Goal: Task Accomplishment & Management: Manage account settings

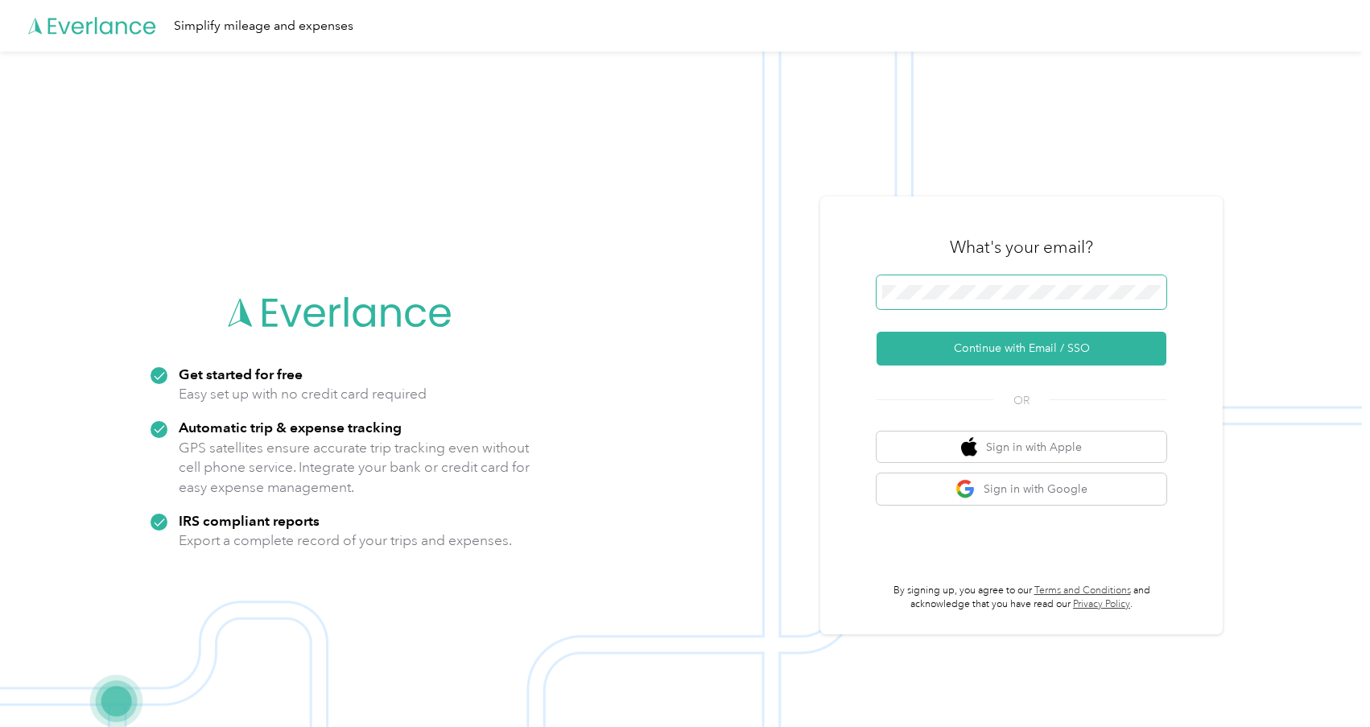
click at [986, 283] on span at bounding box center [1021, 292] width 290 height 34
click at [1029, 348] on button "Continue with Email / SSO" at bounding box center [1021, 349] width 290 height 34
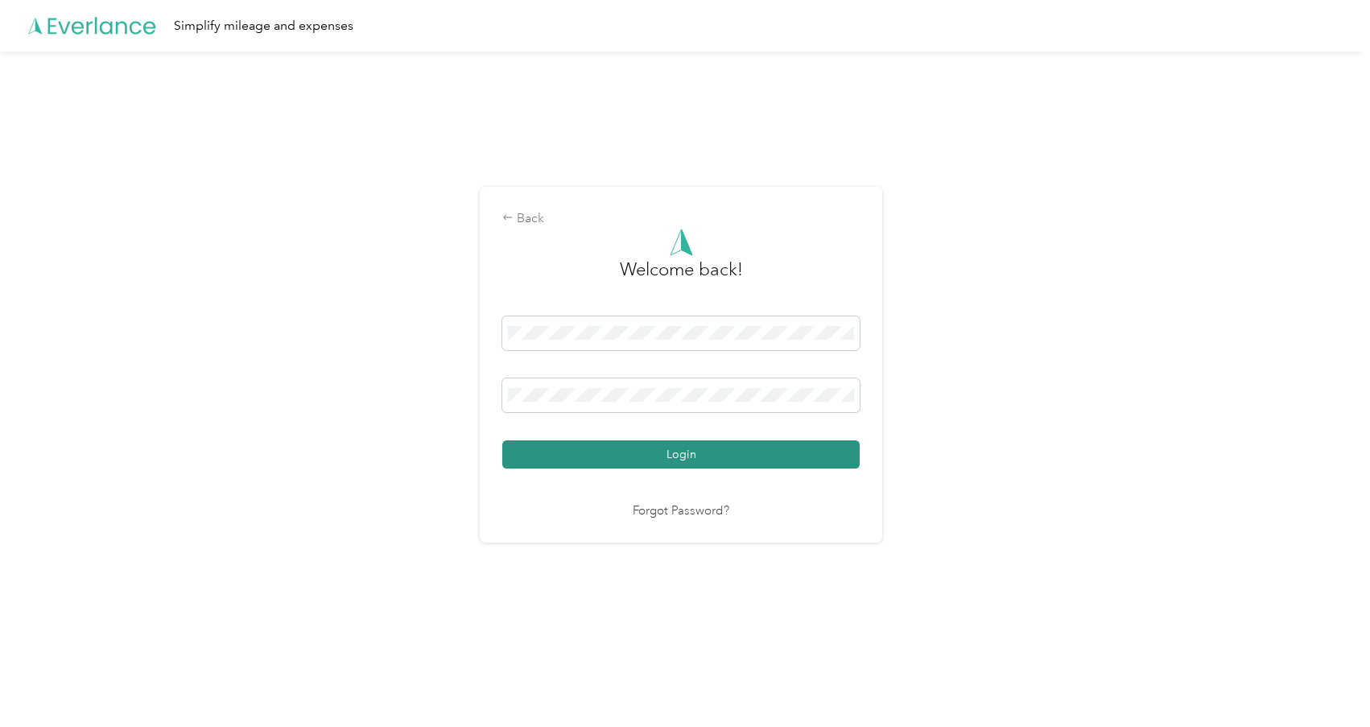
click at [648, 461] on button "Login" at bounding box center [680, 454] width 357 height 28
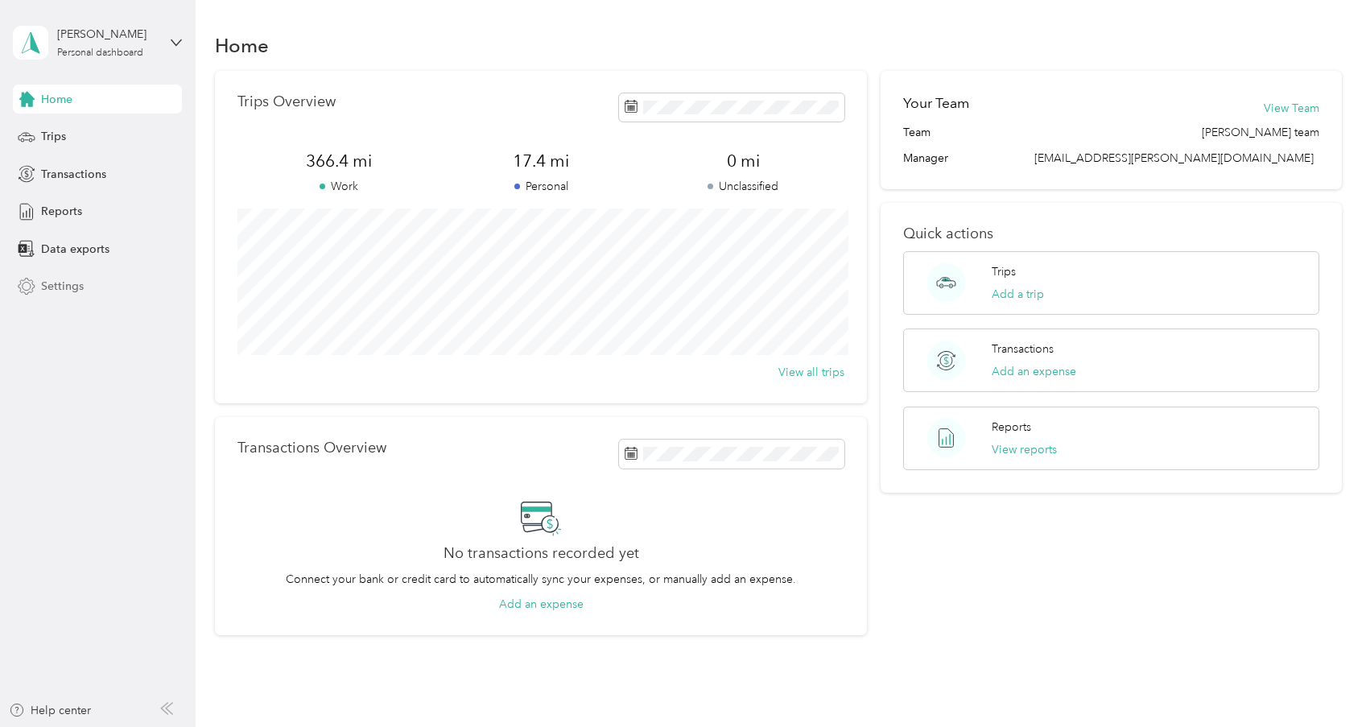
click at [83, 286] on div "Settings" at bounding box center [97, 286] width 169 height 29
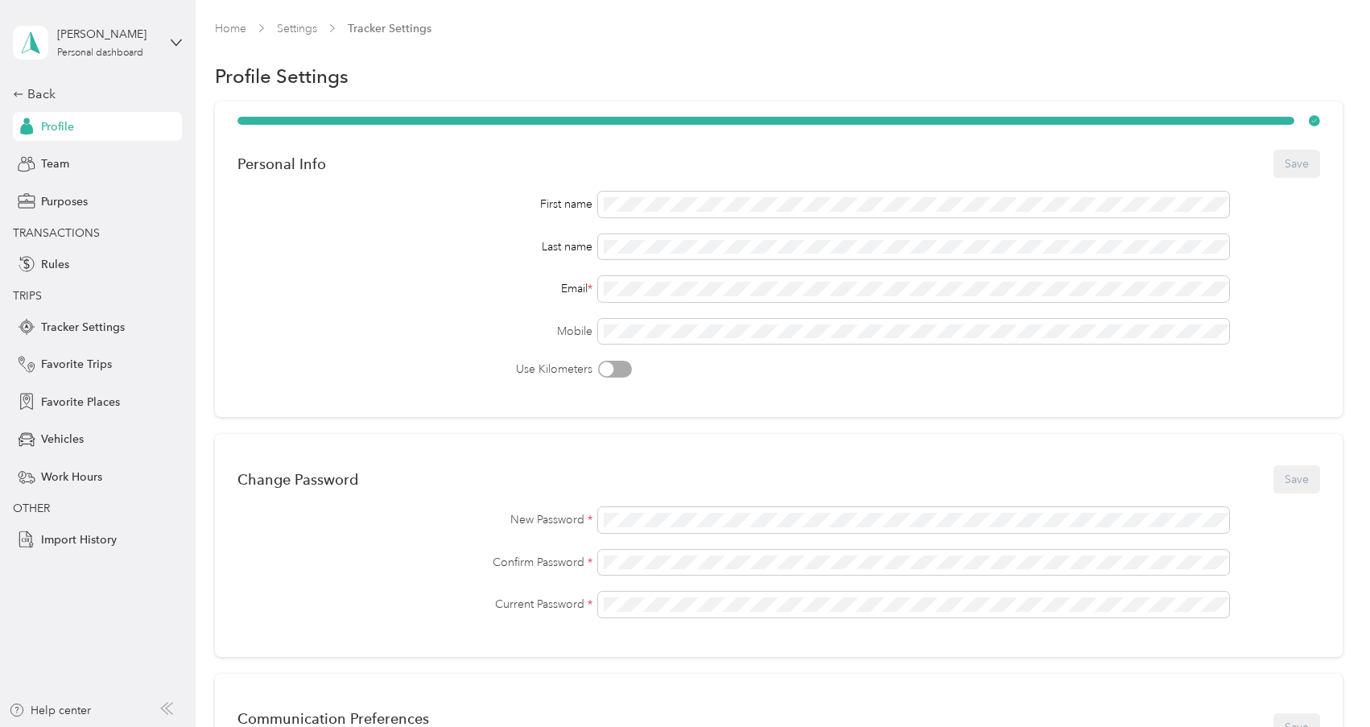
click at [167, 34] on div "[PERSON_NAME] Personal dashboard" at bounding box center [97, 42] width 169 height 56
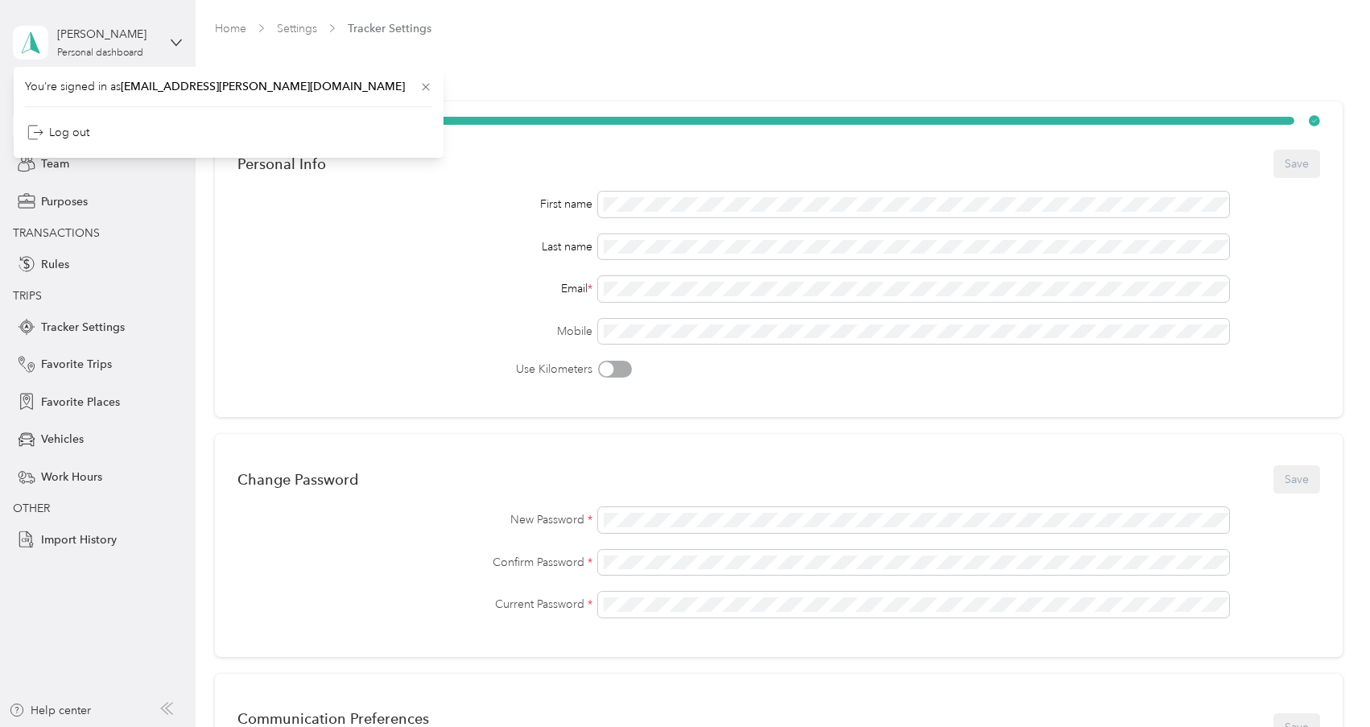
click at [167, 34] on div "[PERSON_NAME] Personal dashboard" at bounding box center [97, 42] width 169 height 56
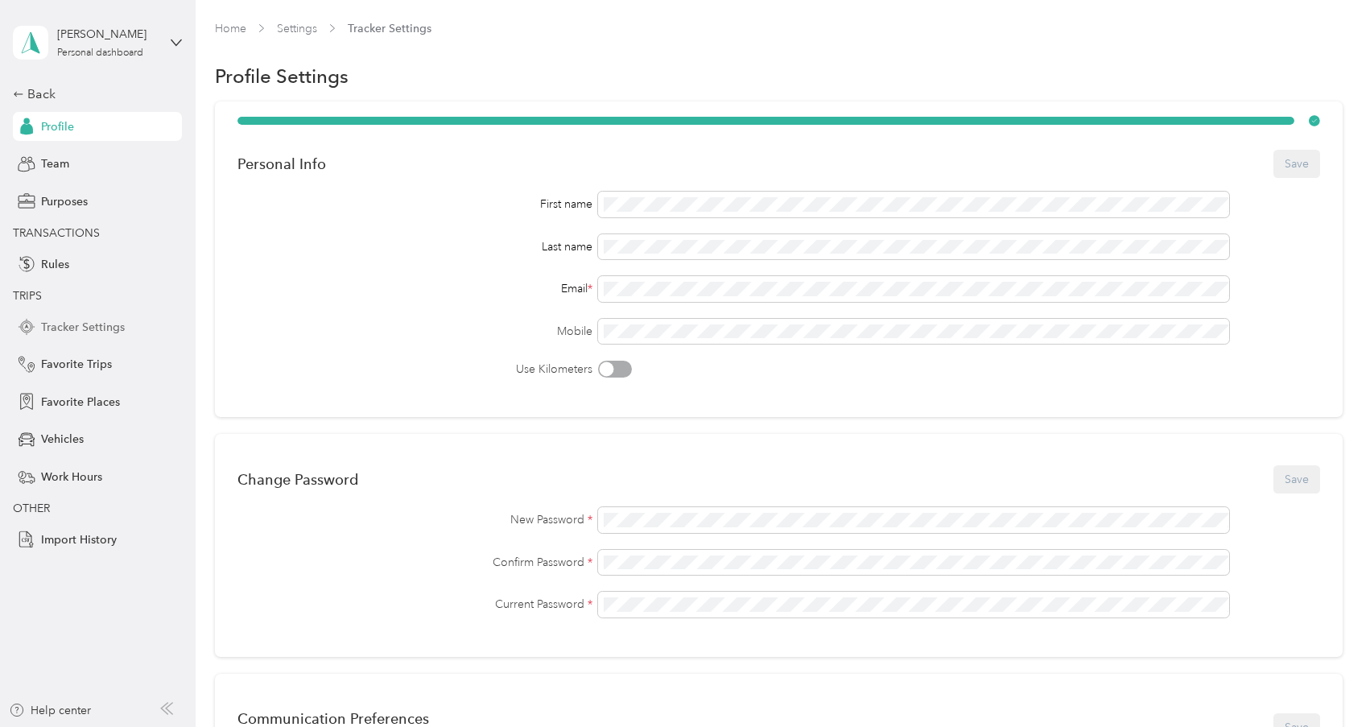
click at [75, 316] on div "Tracker Settings" at bounding box center [97, 326] width 169 height 29
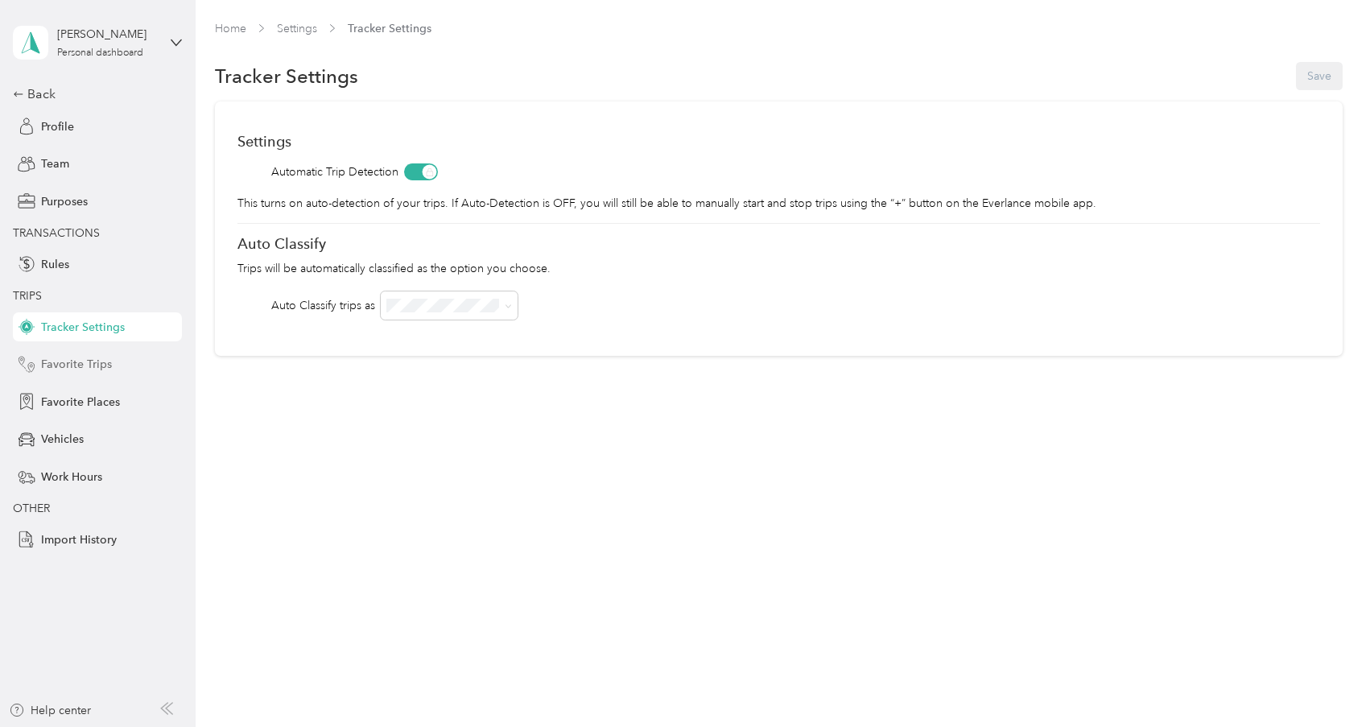
click at [79, 357] on span "Favorite Trips" at bounding box center [76, 364] width 71 height 17
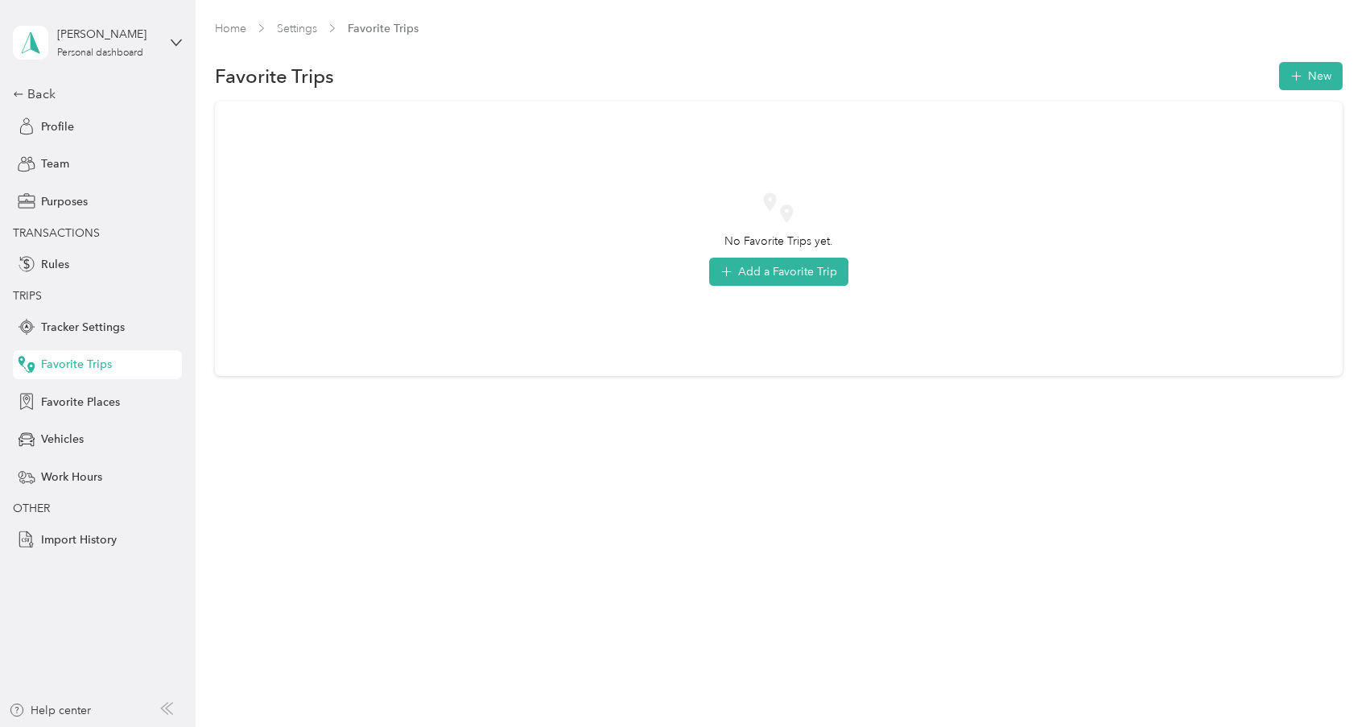
click at [85, 418] on div "Back Profile Team Purposes TRANSACTIONS Rules TRIPS Tracker Settings Favorite T…" at bounding box center [97, 318] width 169 height 469
click at [92, 410] on div "Favorite Places" at bounding box center [97, 401] width 169 height 29
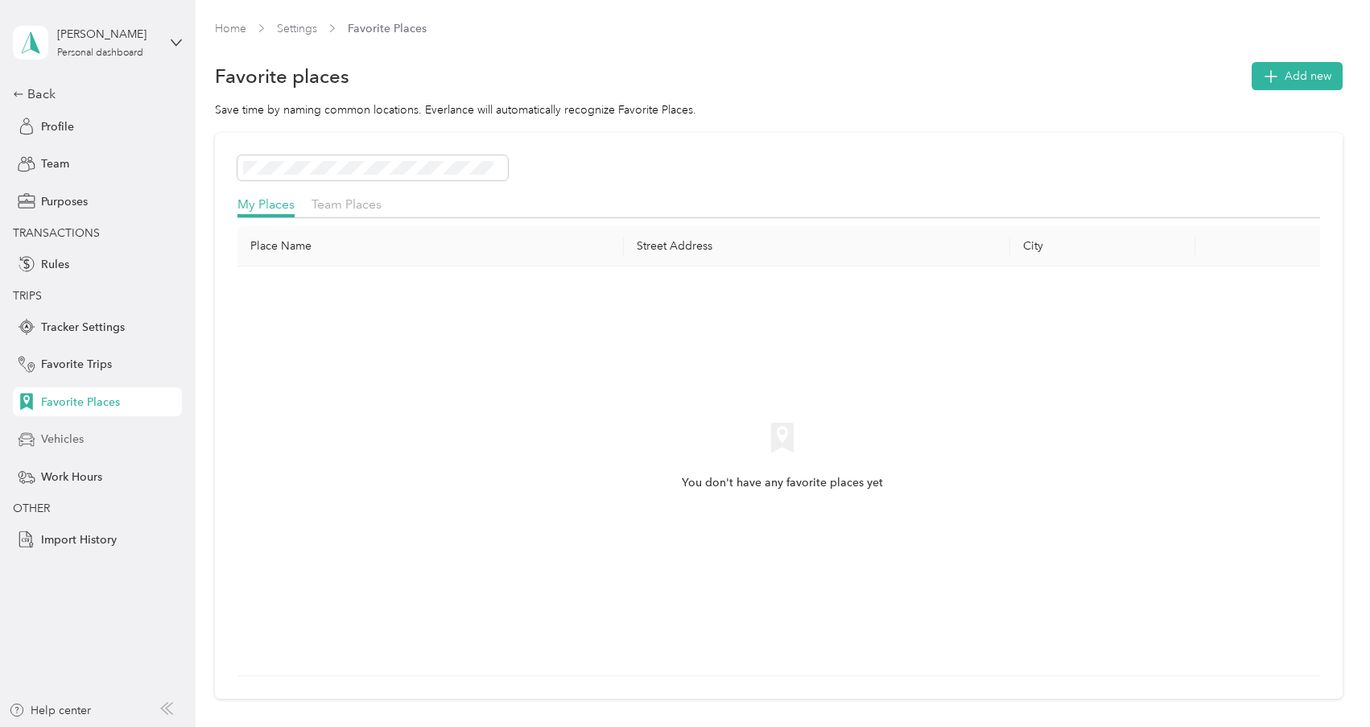
click at [80, 442] on span "Vehicles" at bounding box center [62, 439] width 43 height 17
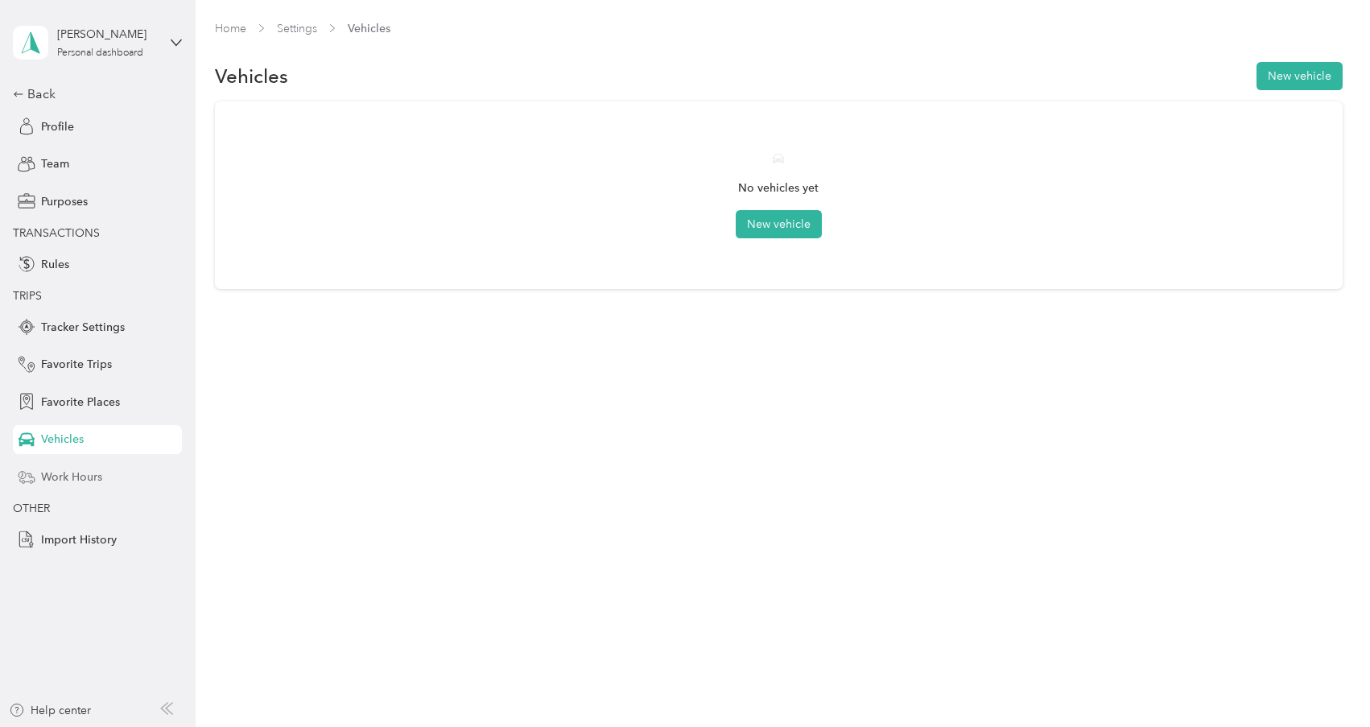
click at [81, 480] on span "Work Hours" at bounding box center [71, 476] width 61 height 17
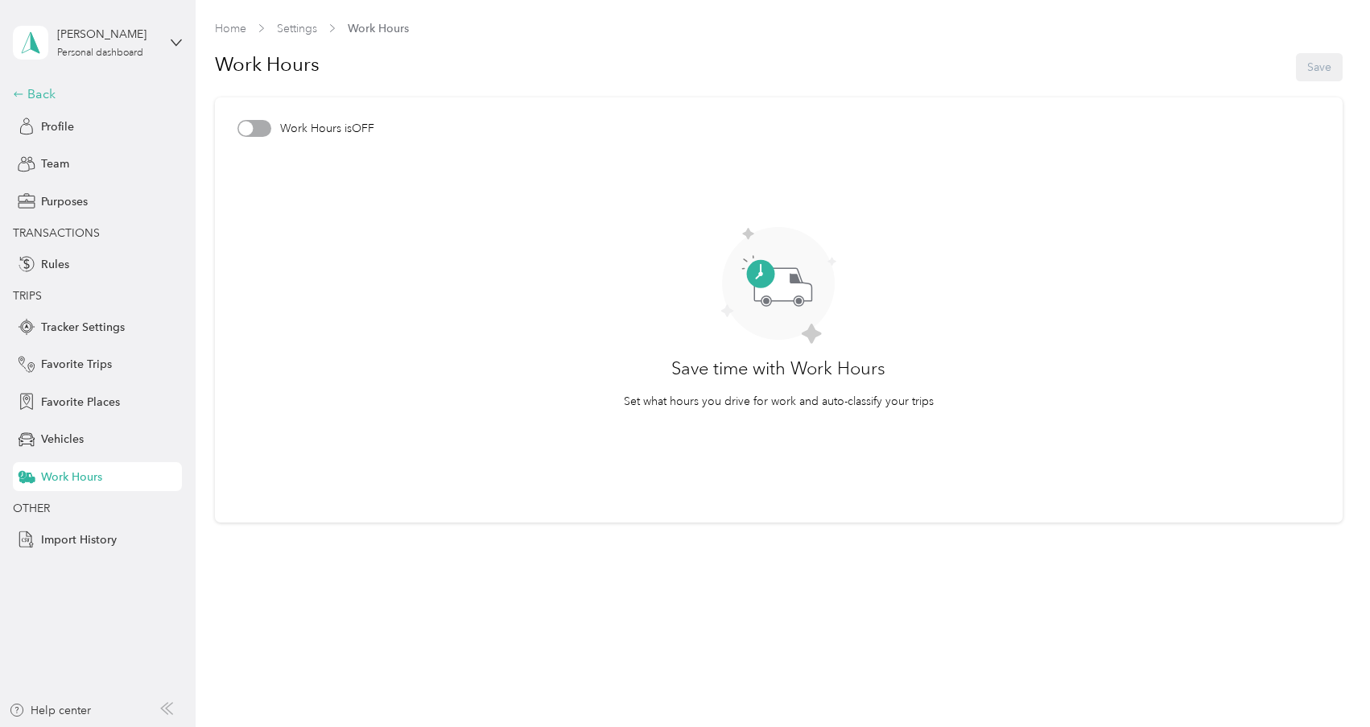
click at [22, 88] on div "Back" at bounding box center [93, 93] width 161 height 19
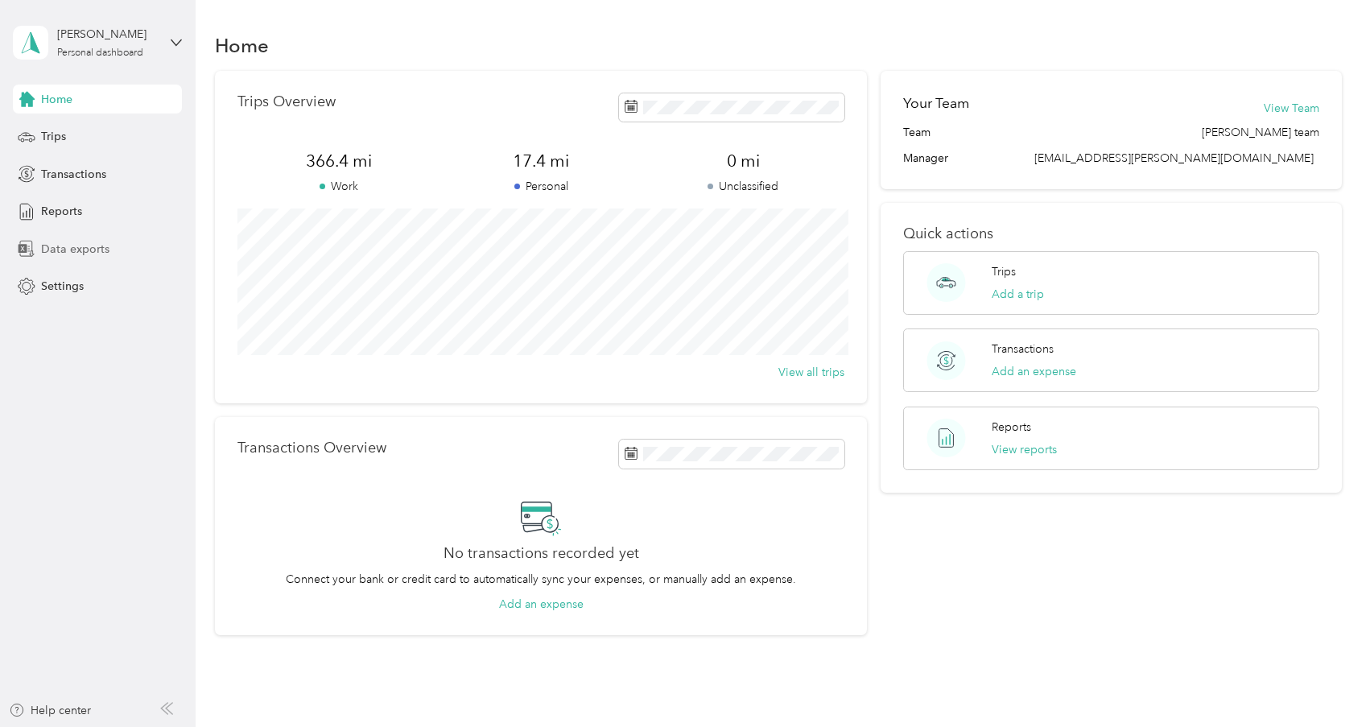
click at [80, 241] on span "Data exports" at bounding box center [75, 249] width 68 height 17
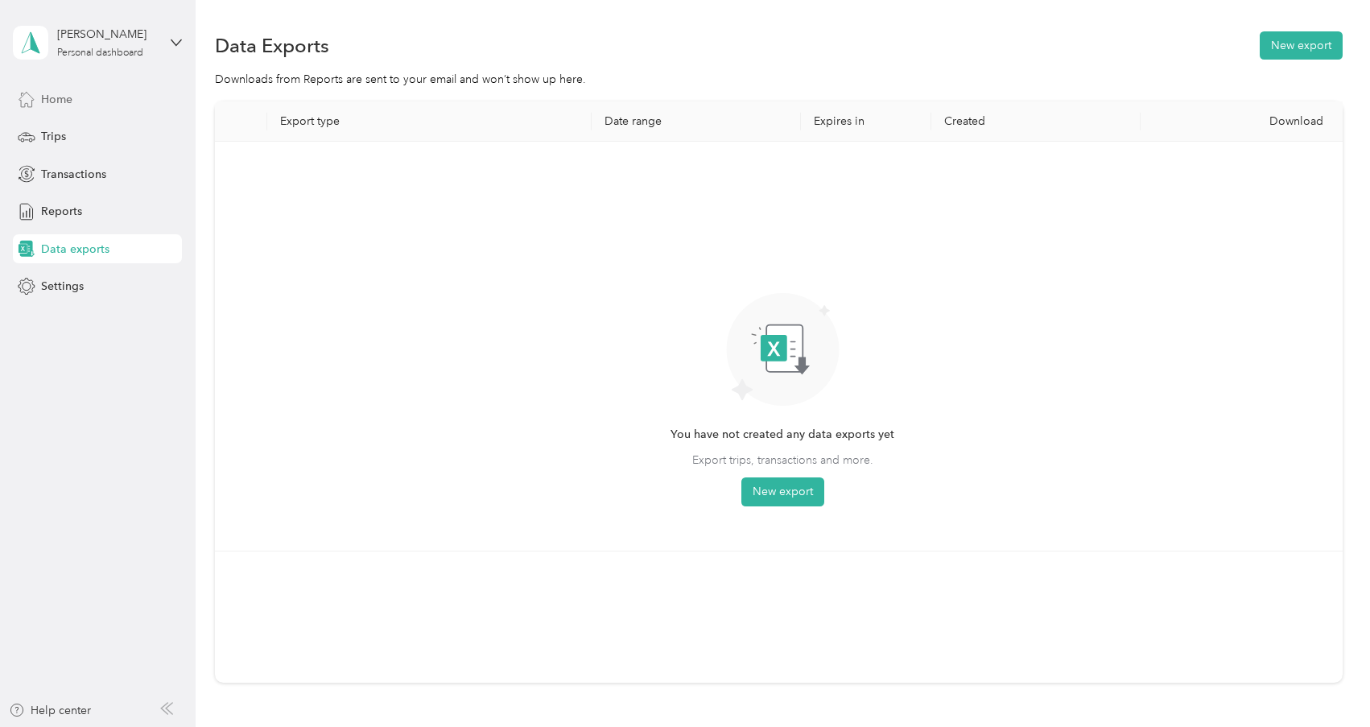
click at [65, 104] on span "Home" at bounding box center [56, 99] width 31 height 17
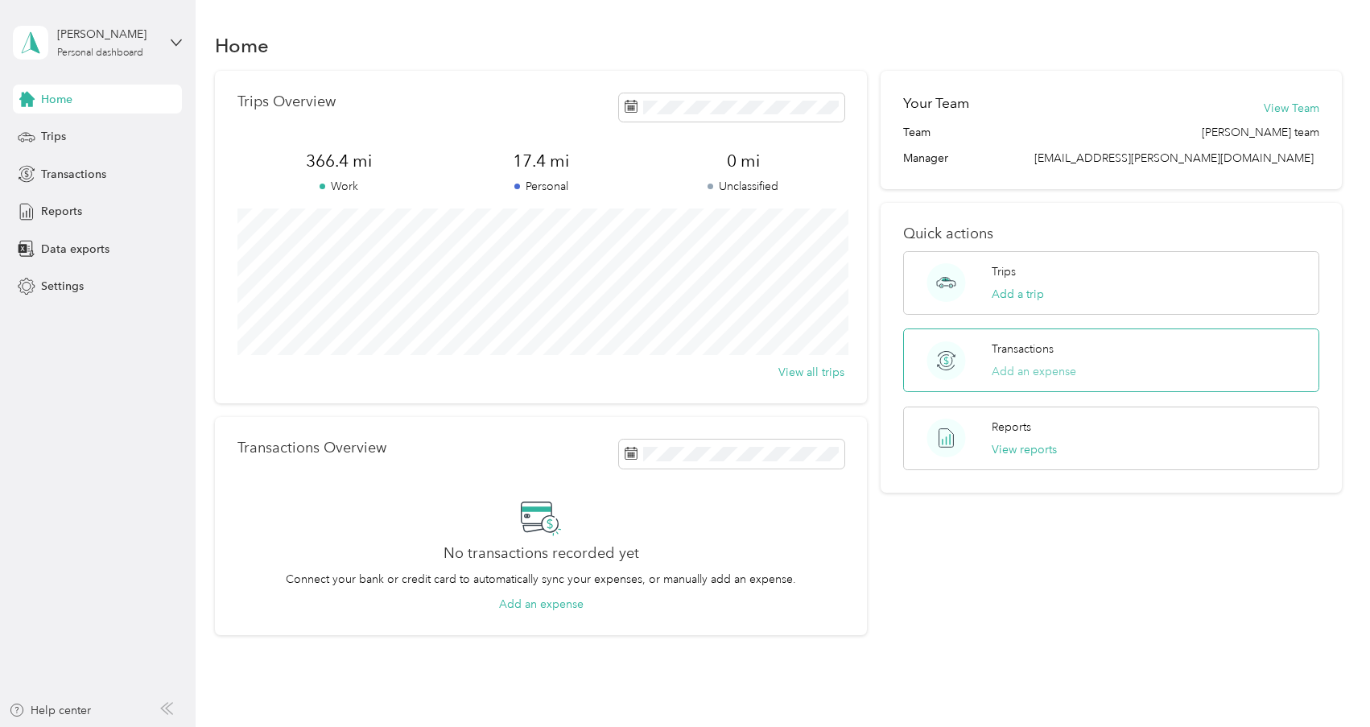
click at [1040, 368] on button "Add an expense" at bounding box center [1033, 371] width 84 height 17
click at [1098, 438] on div "Reports View reports" at bounding box center [1111, 438] width 416 height 64
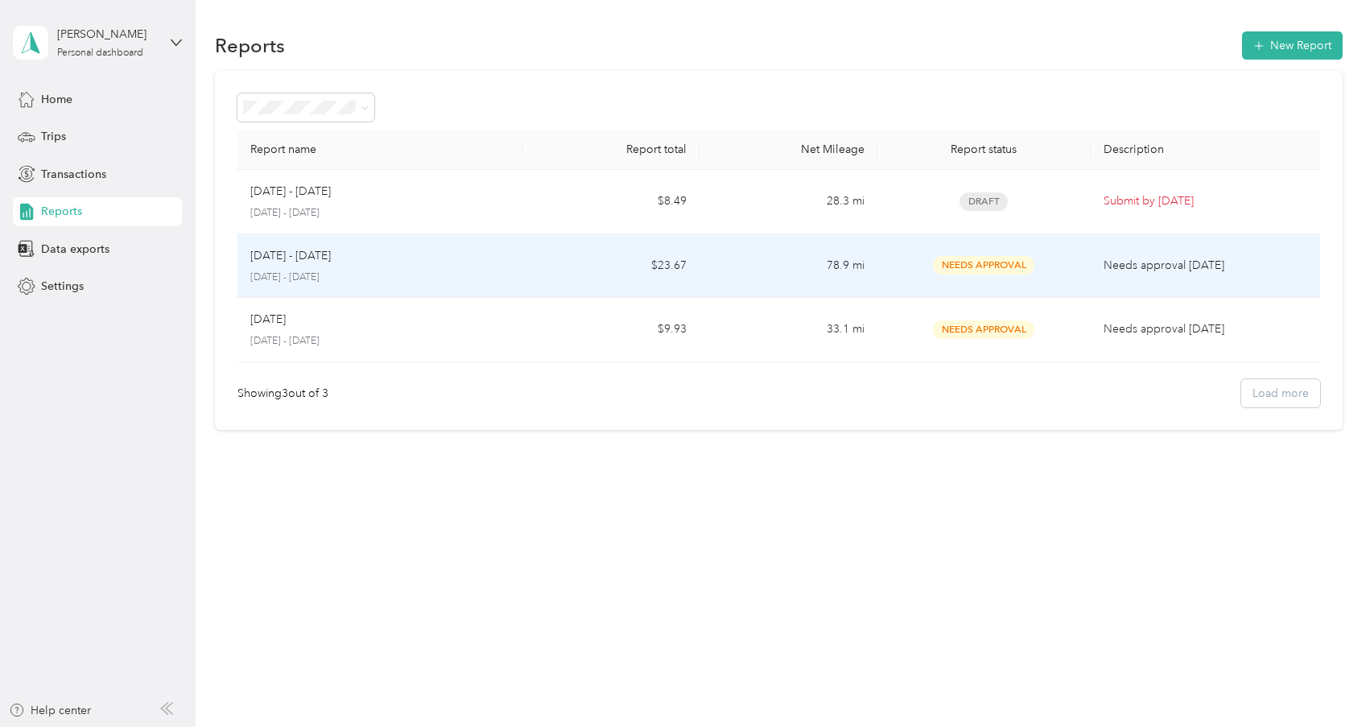
click at [1102, 268] on td "Needs approval [DATE]" at bounding box center [1208, 266] width 237 height 64
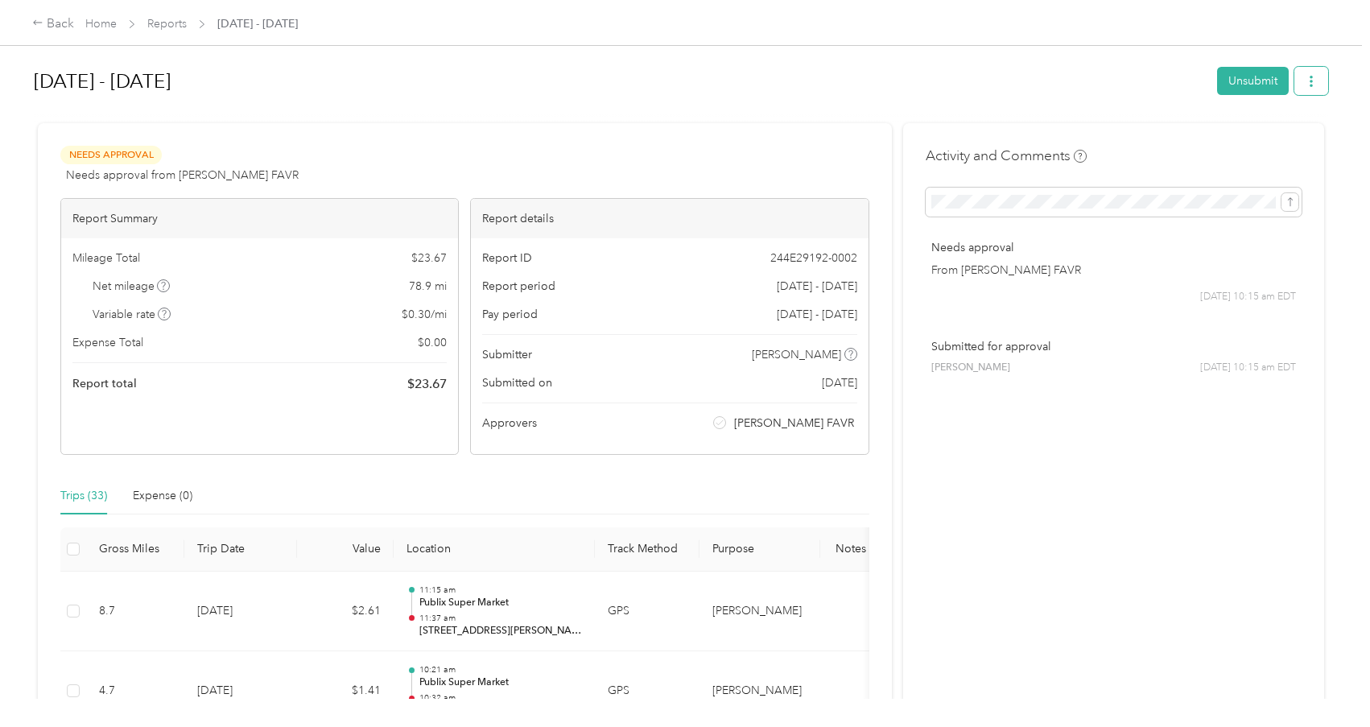
click at [1328, 70] on button "button" at bounding box center [1311, 81] width 34 height 28
click at [1024, 110] on div at bounding box center [681, 116] width 1294 height 17
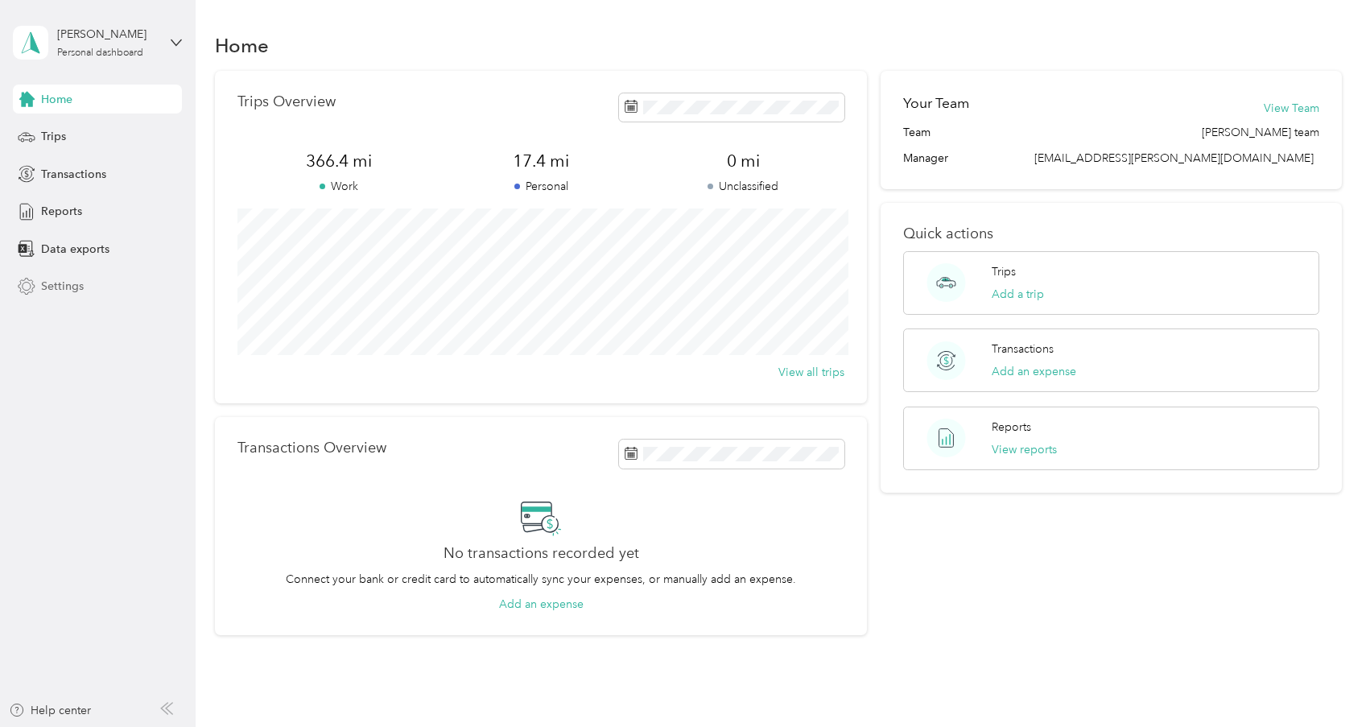
click at [97, 281] on div "Settings" at bounding box center [97, 286] width 169 height 29
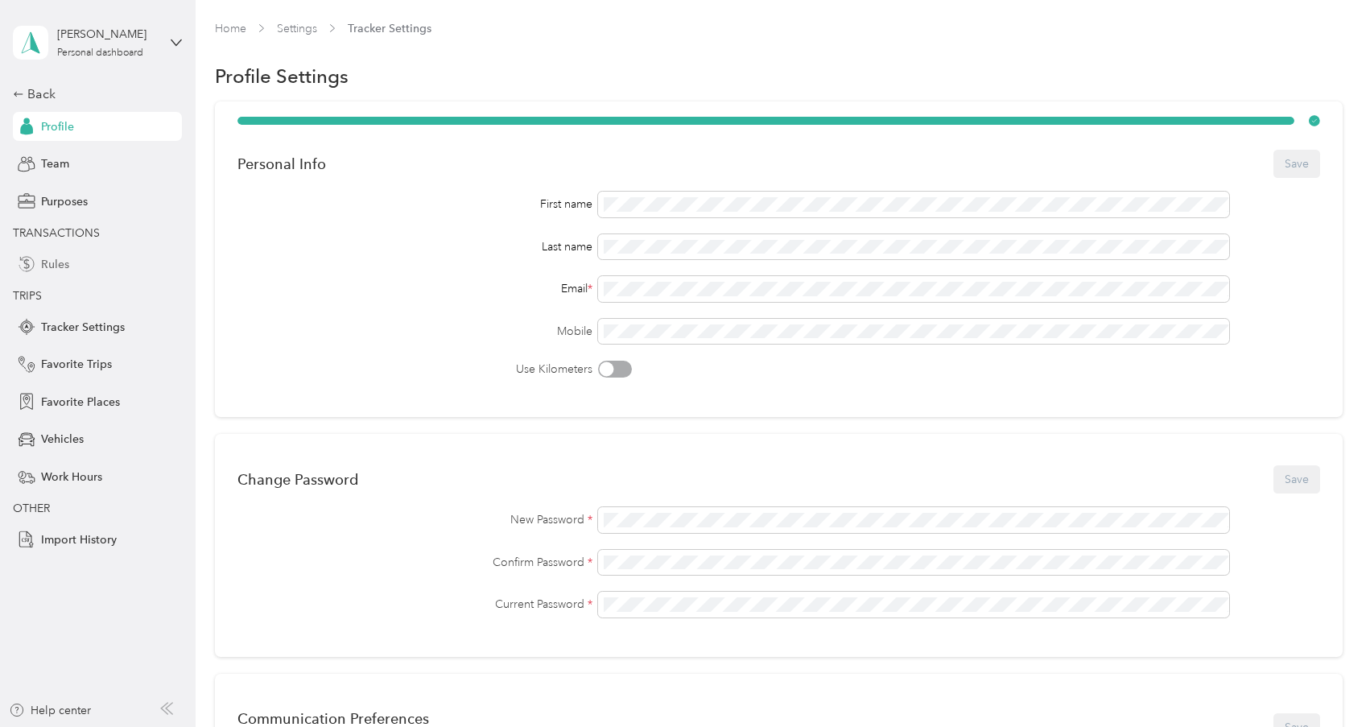
click at [69, 261] on div "Rules" at bounding box center [97, 263] width 169 height 29
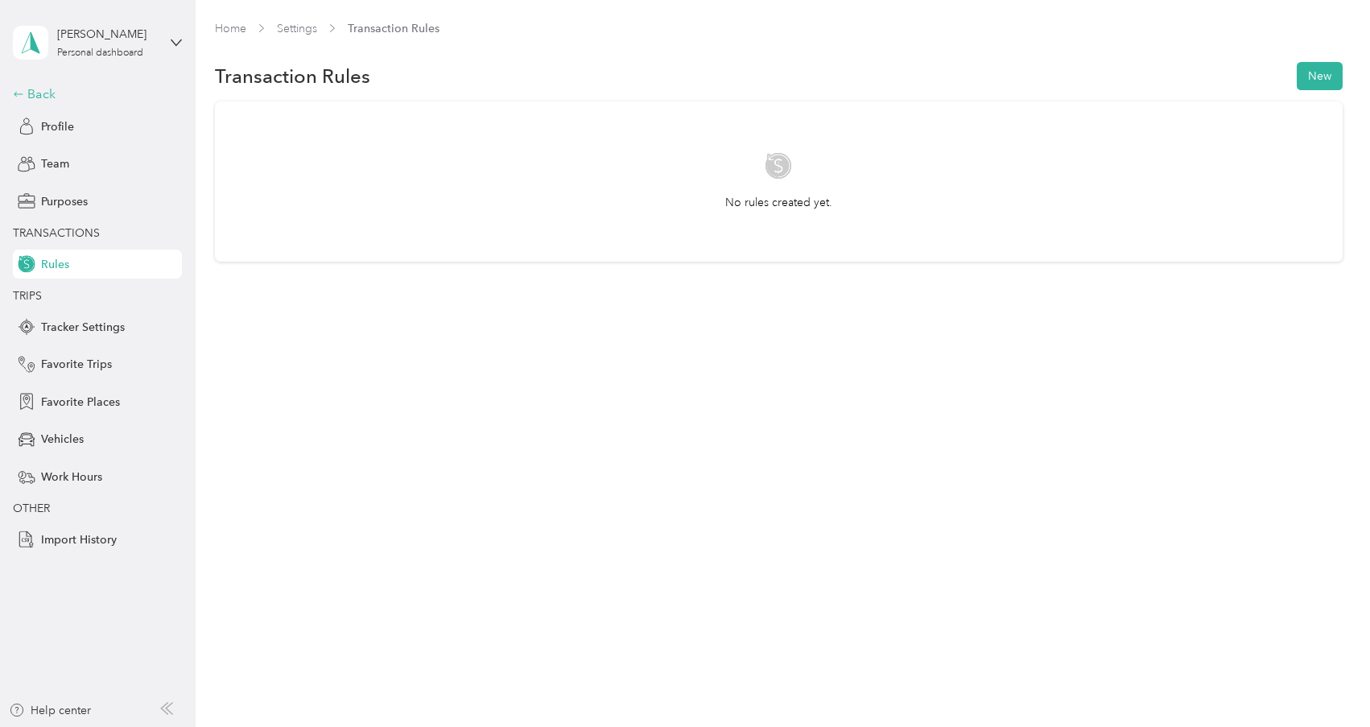
click at [46, 89] on div "Back" at bounding box center [93, 93] width 161 height 19
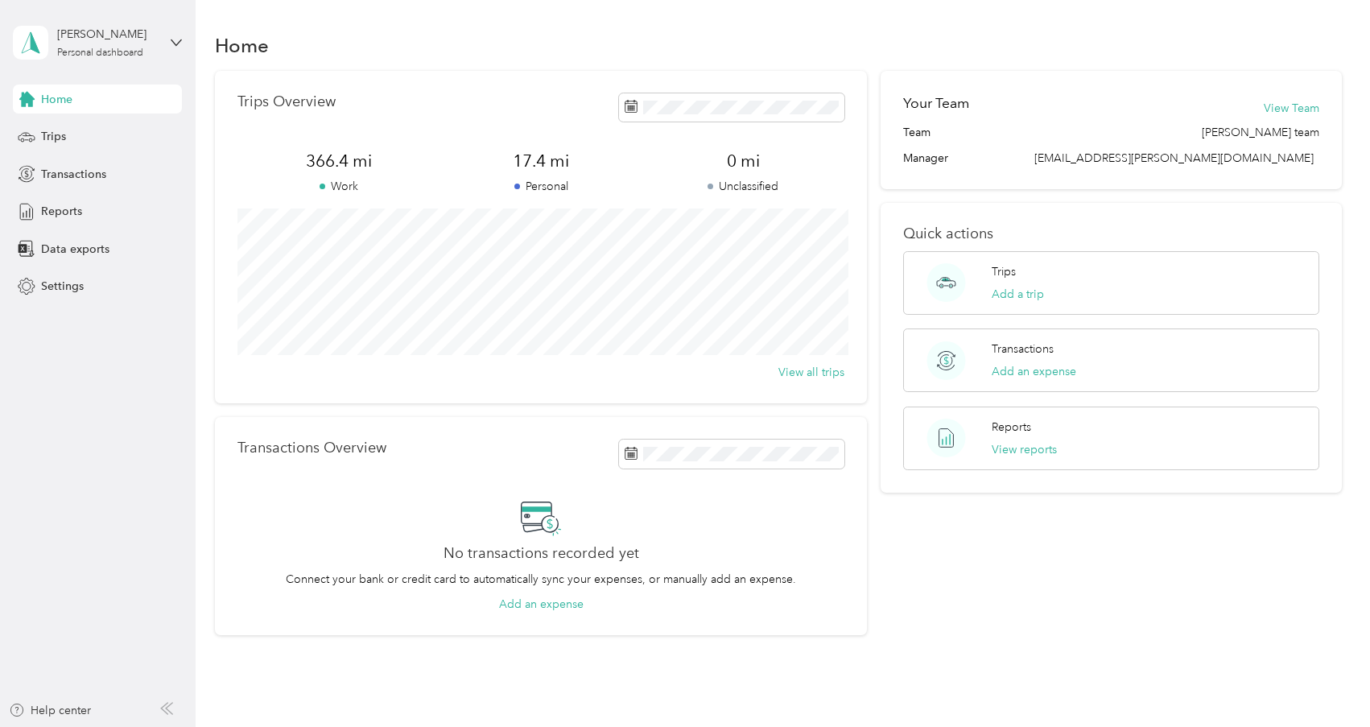
click at [176, 27] on div "[PERSON_NAME] Personal dashboard" at bounding box center [97, 42] width 169 height 56
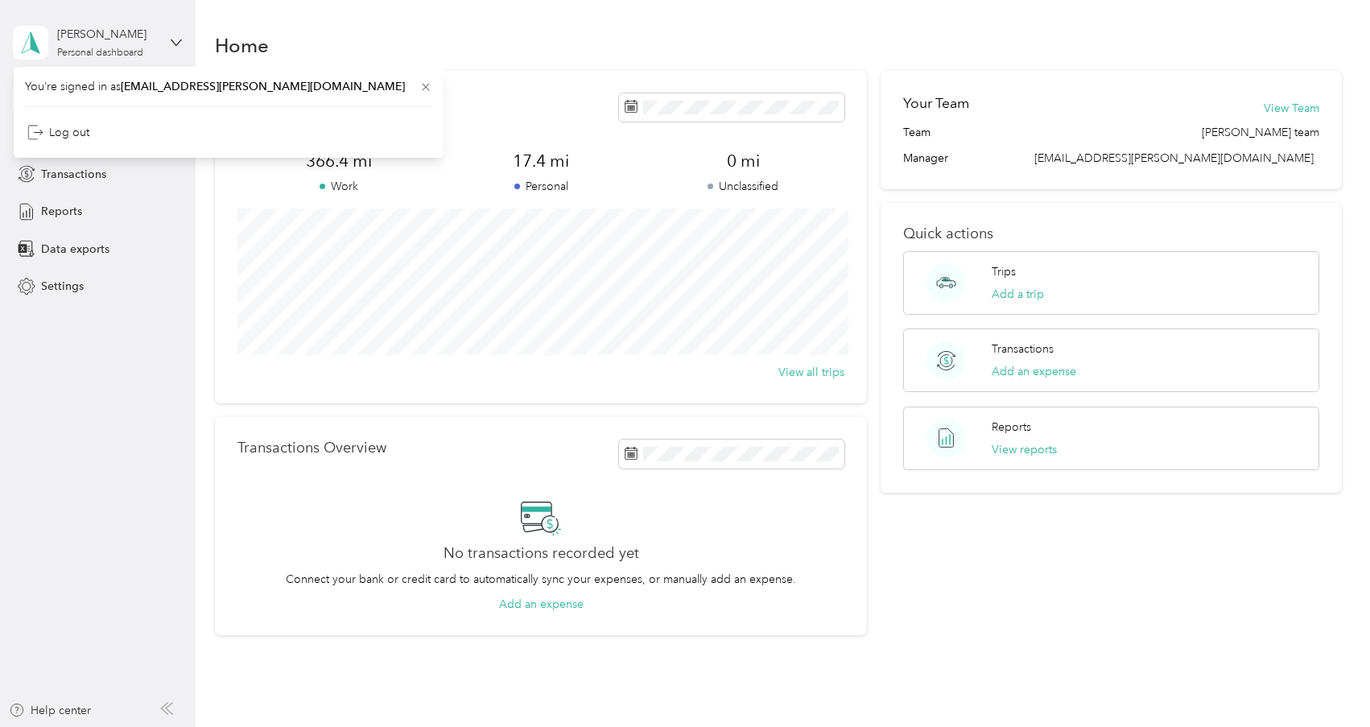
click at [161, 38] on div "[PERSON_NAME] Personal dashboard" at bounding box center [97, 42] width 169 height 56
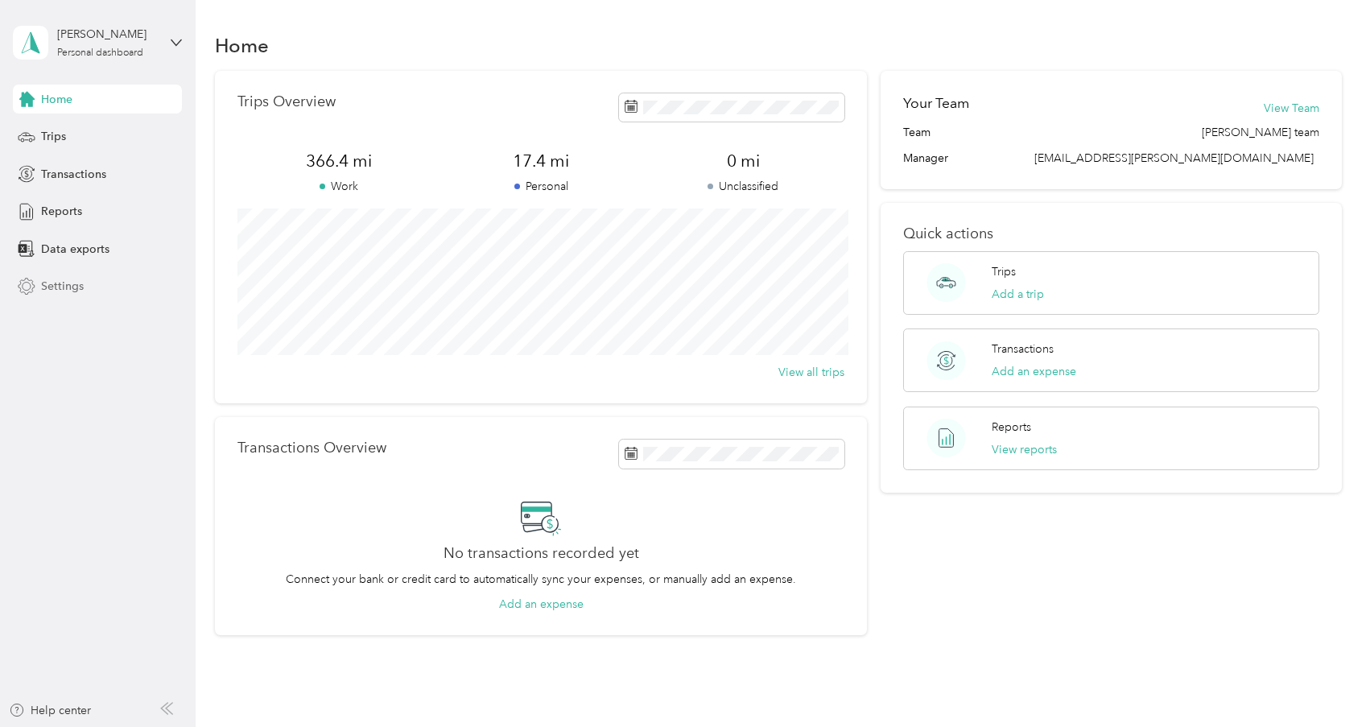
click at [78, 279] on span "Settings" at bounding box center [62, 286] width 43 height 17
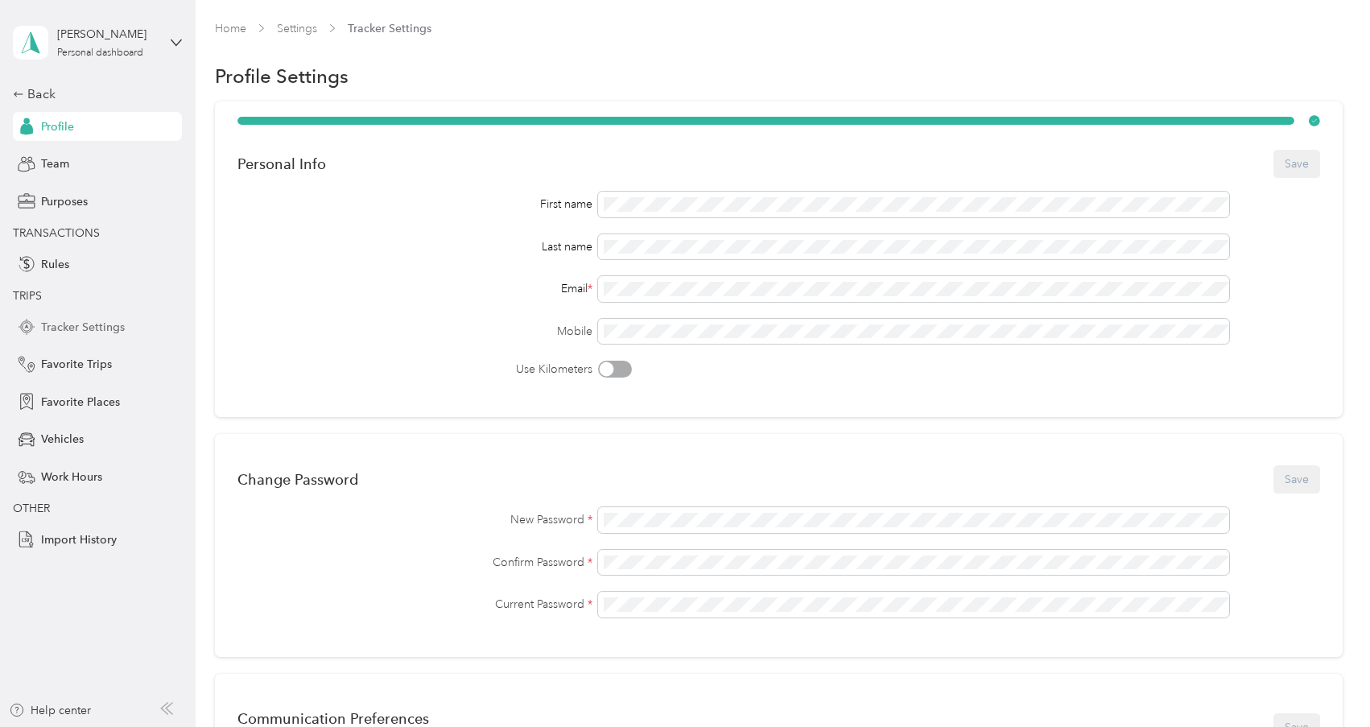
click at [102, 317] on div "Tracker Settings" at bounding box center [97, 326] width 169 height 29
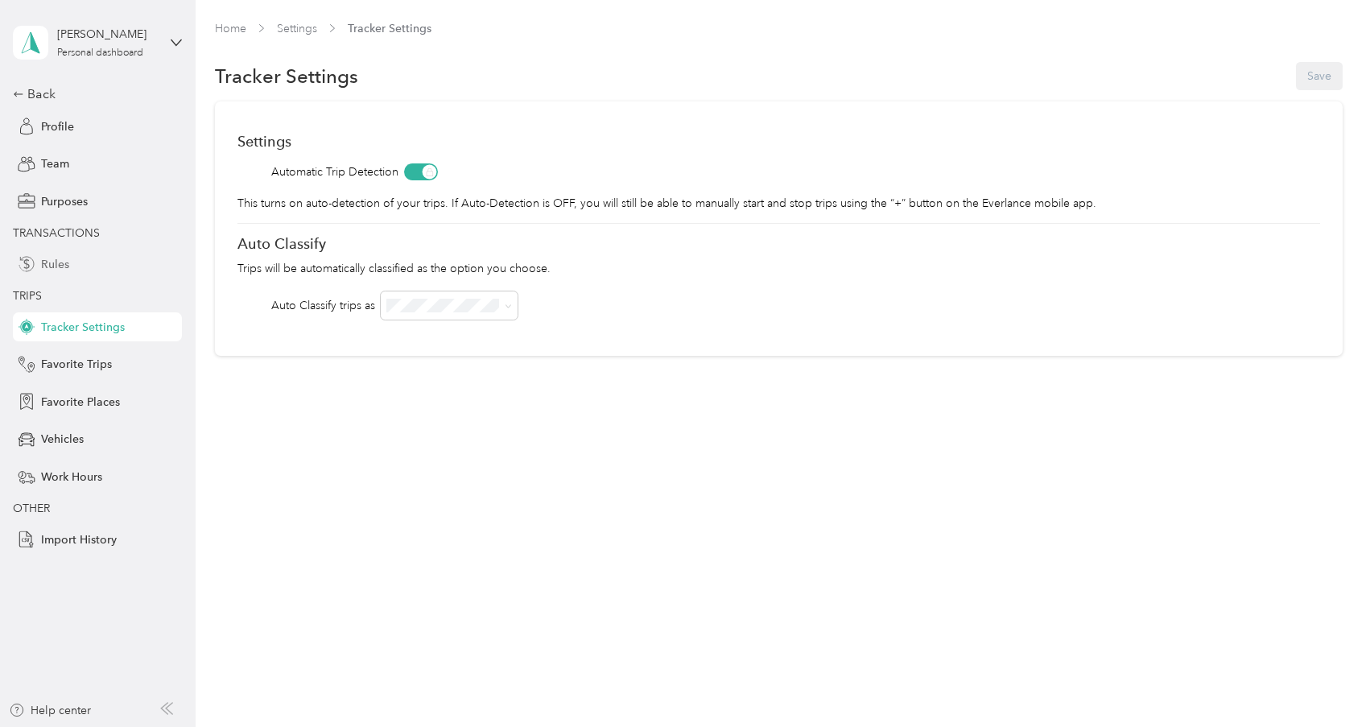
click at [59, 267] on span "Rules" at bounding box center [55, 264] width 28 height 17
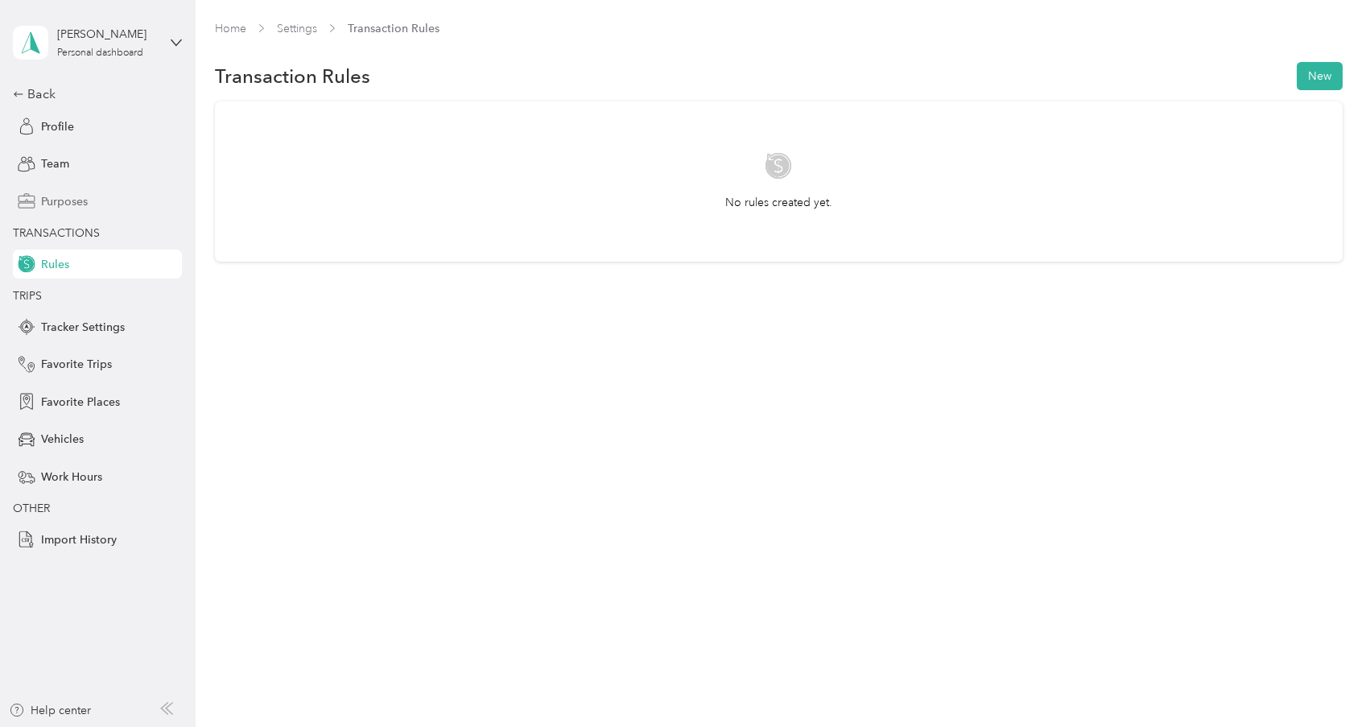
click at [69, 208] on span "Purposes" at bounding box center [64, 201] width 47 height 17
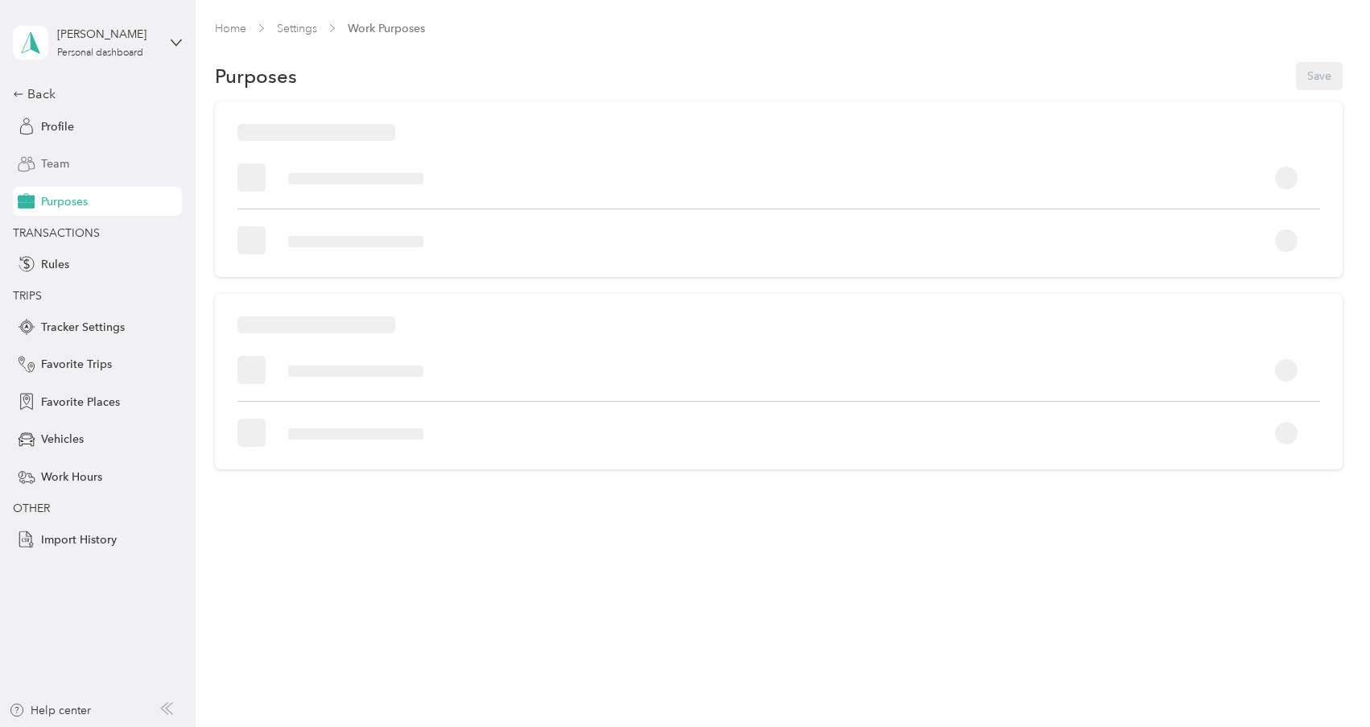
click at [68, 170] on span "Team" at bounding box center [55, 163] width 28 height 17
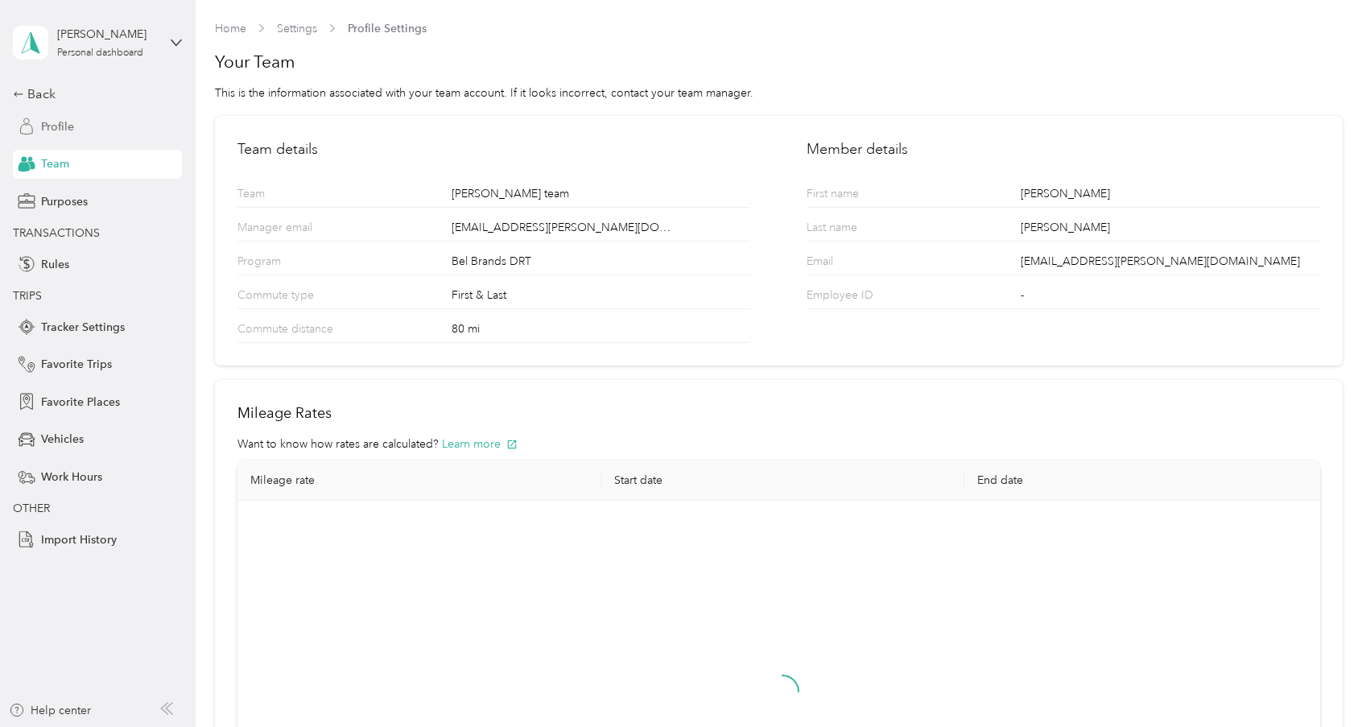
click at [66, 124] on span "Profile" at bounding box center [57, 126] width 33 height 17
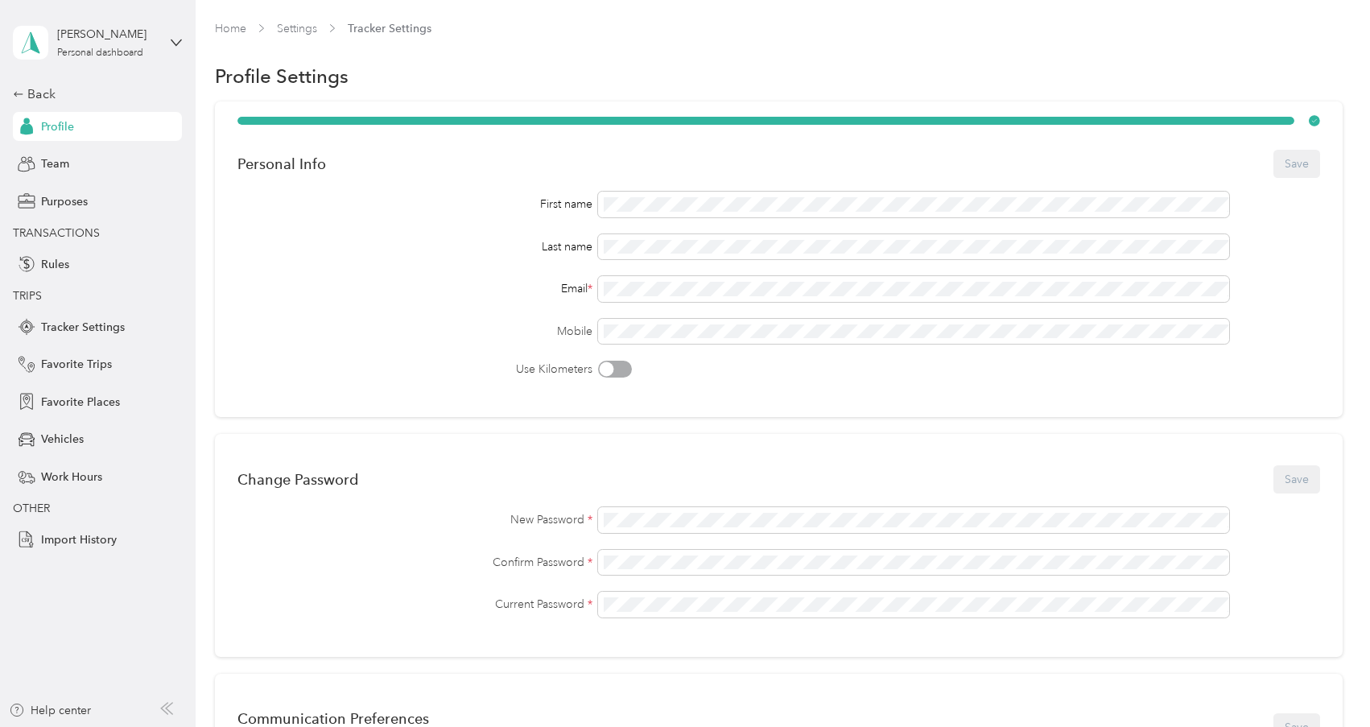
click at [157, 23] on div "[PERSON_NAME] Personal dashboard" at bounding box center [97, 42] width 169 height 56
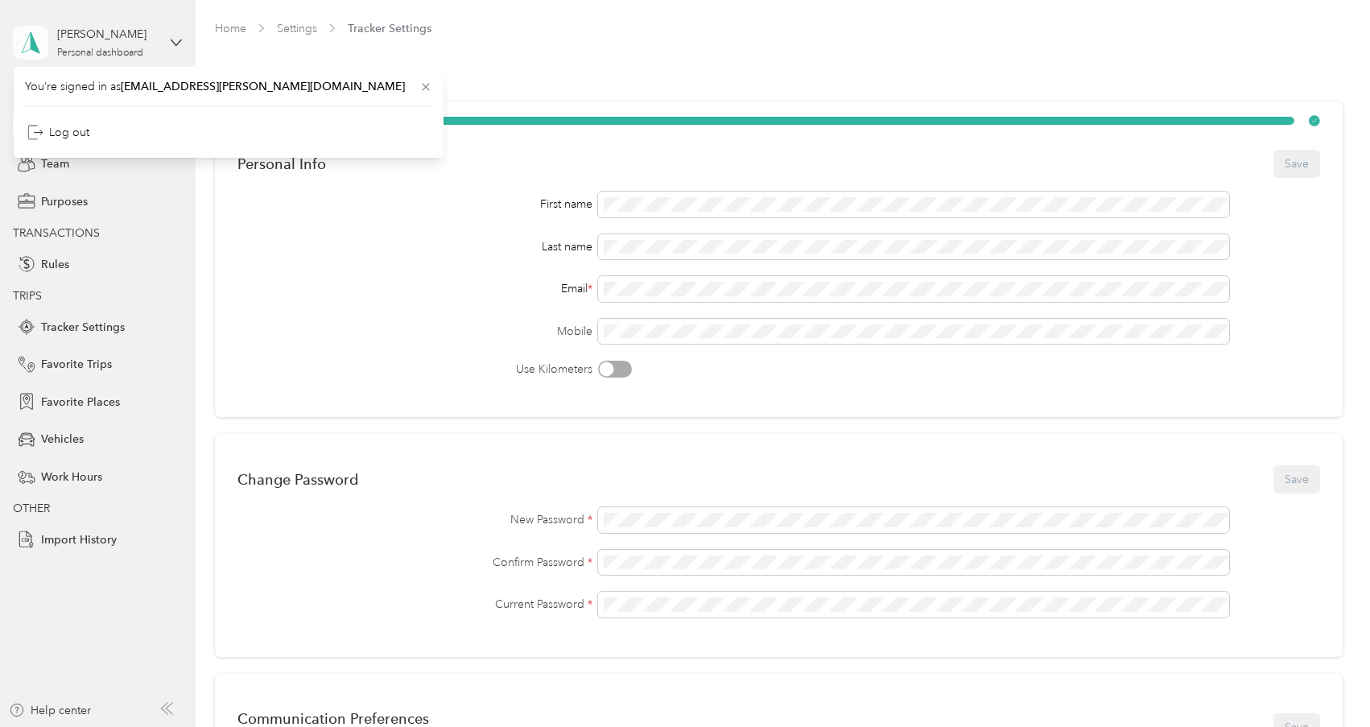
click at [26, 31] on icon at bounding box center [31, 42] width 24 height 23
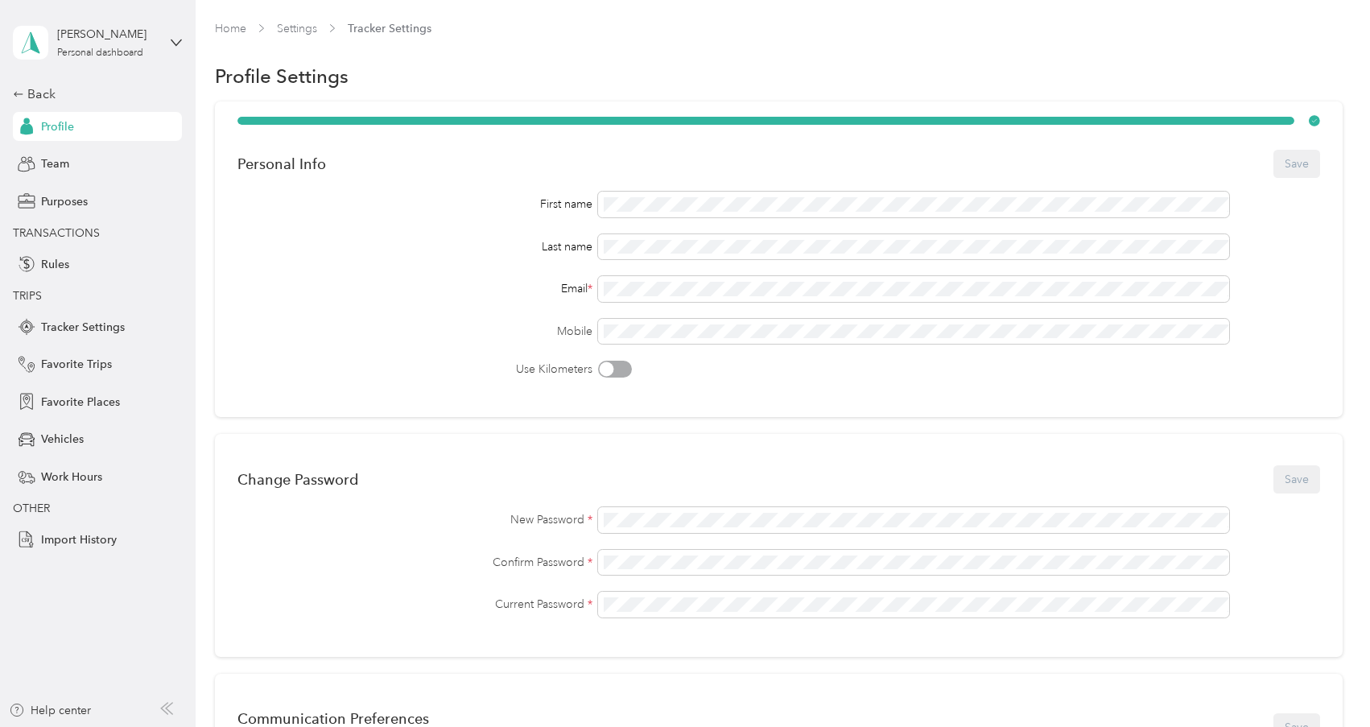
click at [25, 79] on div "[PERSON_NAME] Personal dashboard Back Profile Team Purposes TRANSACTIONS Rules …" at bounding box center [97, 277] width 169 height 554
click at [21, 94] on icon at bounding box center [18, 94] width 11 height 11
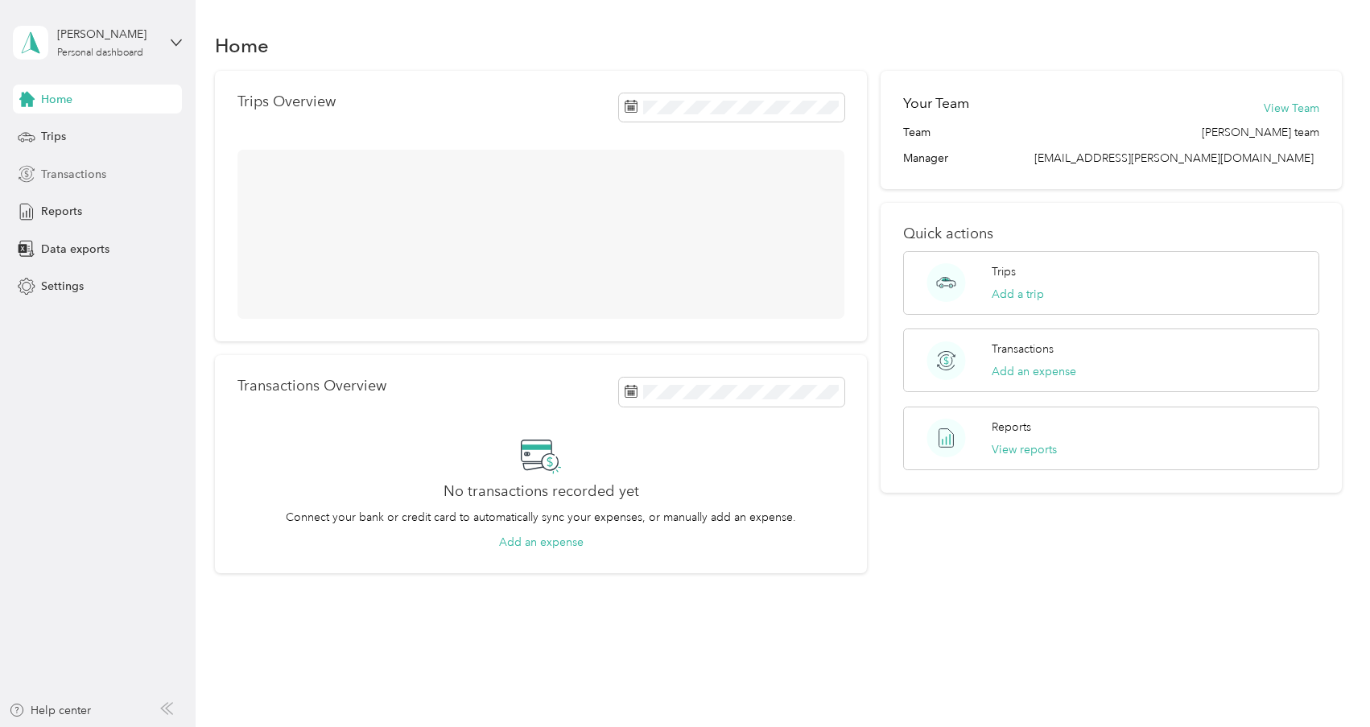
click at [59, 177] on span "Transactions" at bounding box center [73, 174] width 65 height 17
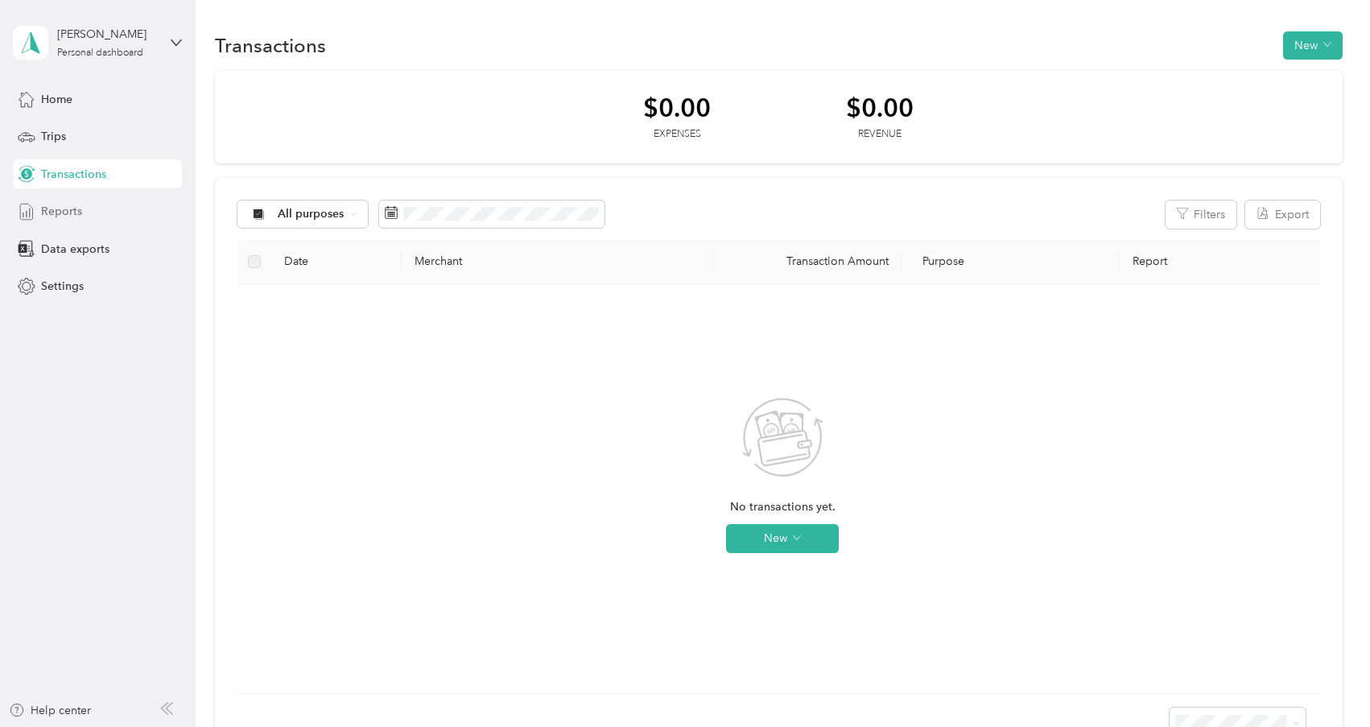
click at [117, 220] on div "Reports" at bounding box center [97, 211] width 169 height 29
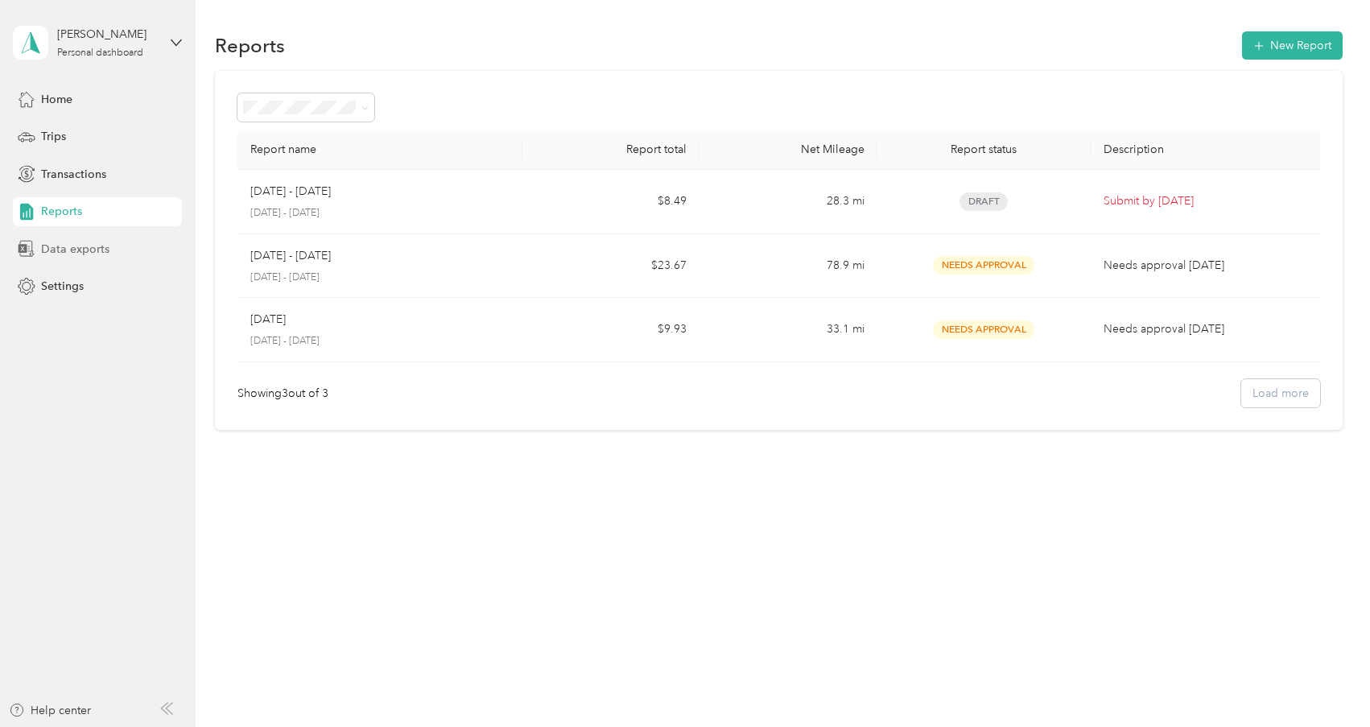
click at [142, 251] on div "Data exports" at bounding box center [97, 248] width 169 height 29
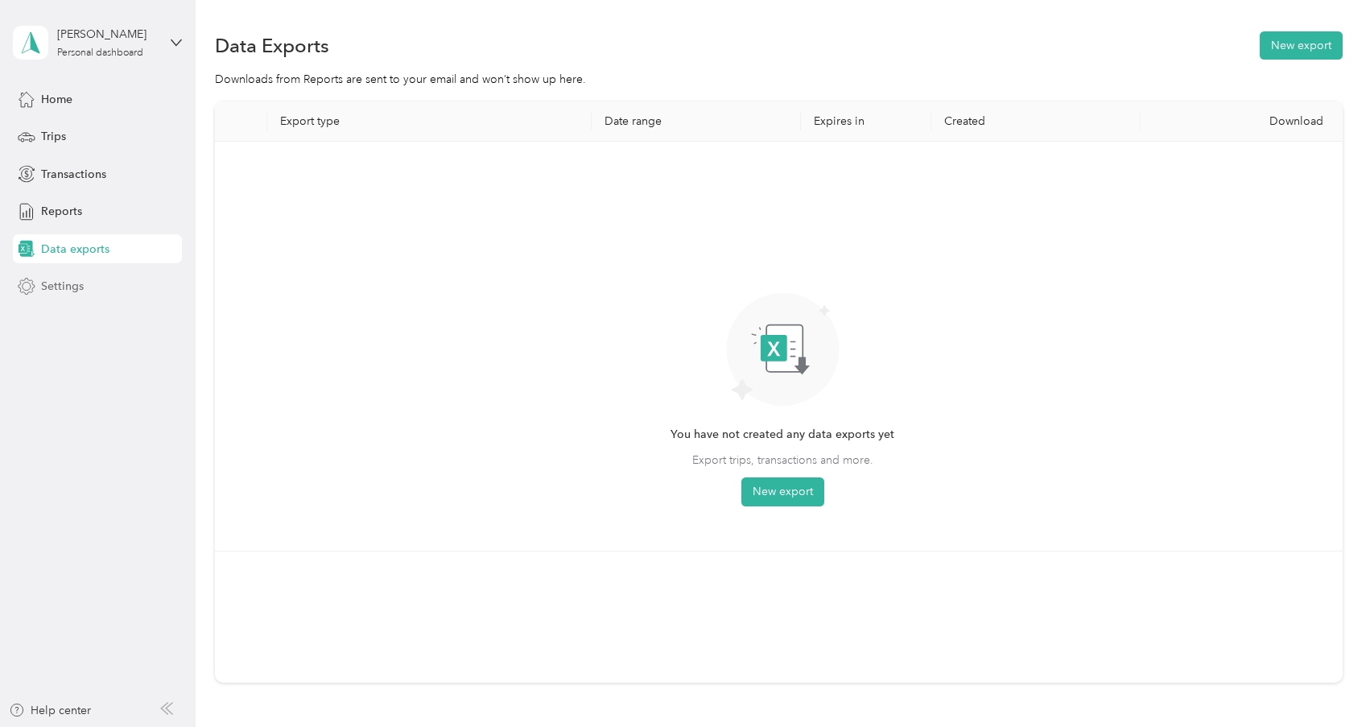
click at [126, 280] on div "Settings" at bounding box center [97, 286] width 169 height 29
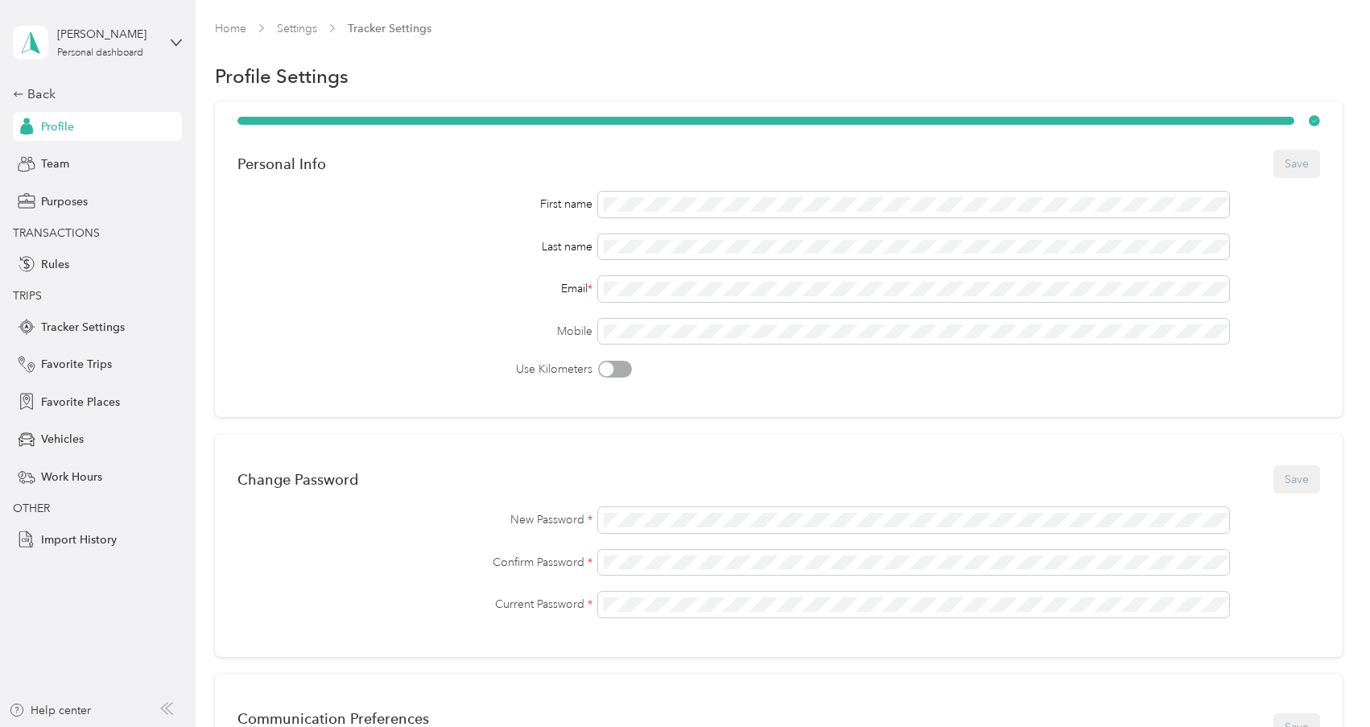
click at [89, 379] on div "Back Profile Team Purposes TRANSACTIONS Rules TRIPS Tracker Settings Favorite T…" at bounding box center [97, 318] width 169 height 469
click at [85, 361] on span "Favorite Trips" at bounding box center [76, 364] width 71 height 17
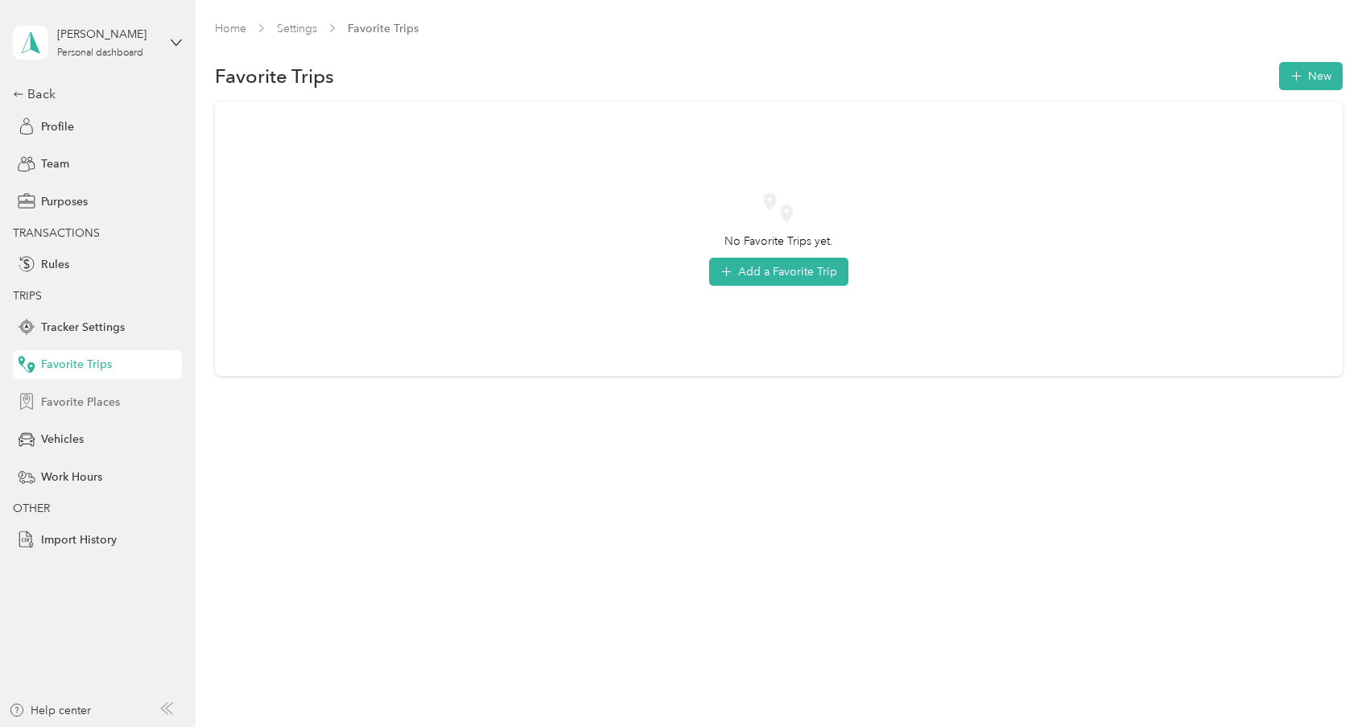
click at [85, 401] on span "Favorite Places" at bounding box center [80, 401] width 79 height 17
